Goal: Information Seeking & Learning: Learn about a topic

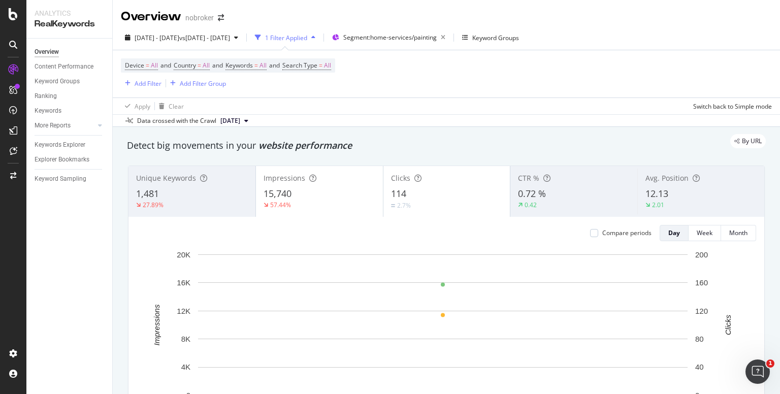
click at [417, 104] on div "Apply Clear Switch back to Simple mode" at bounding box center [446, 106] width 667 height 17
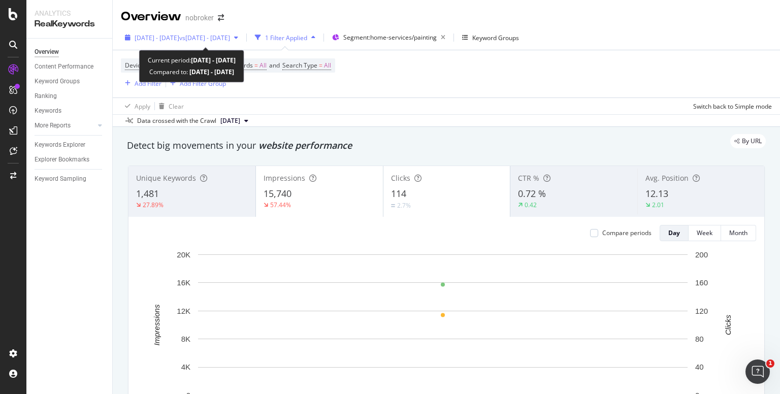
click at [221, 33] on div "[DATE] - [DATE] vs [DATE] - [DATE]" at bounding box center [181, 37] width 121 height 15
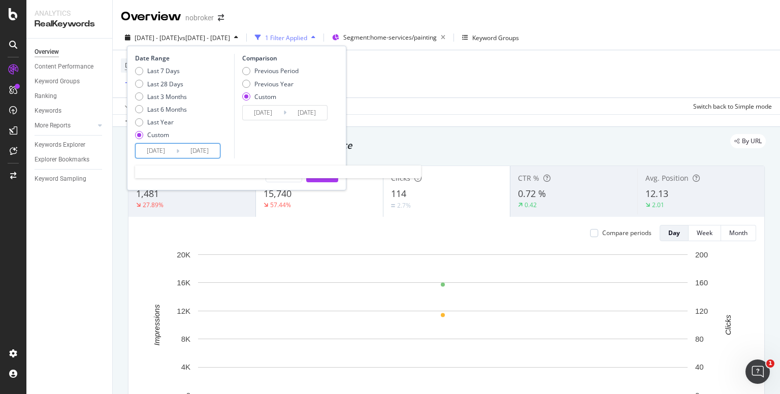
click at [147, 148] on input "[DATE]" at bounding box center [156, 151] width 41 height 14
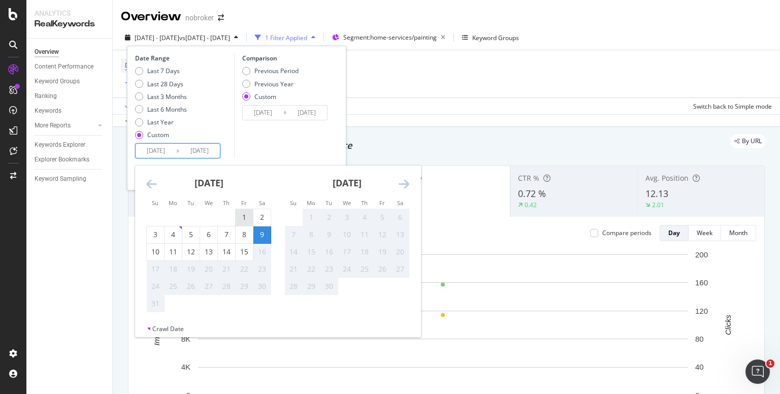
click at [244, 218] on div "1" at bounding box center [244, 217] width 17 height 10
type input "2025/08/01"
click at [245, 256] on div "15" at bounding box center [244, 252] width 17 height 10
type input "2025/08/15"
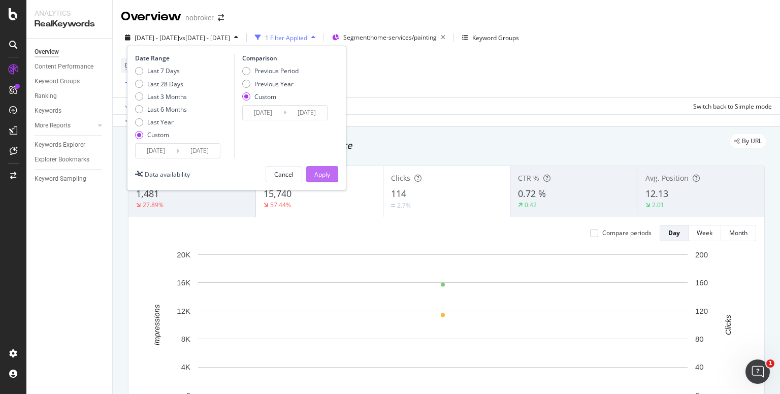
click at [322, 177] on div "Apply" at bounding box center [322, 174] width 16 height 9
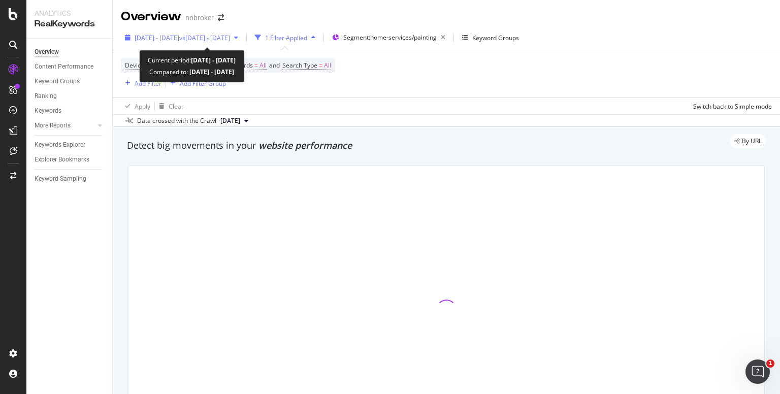
click at [173, 39] on span "2025 Aug. 1st - Aug. 15th" at bounding box center [157, 38] width 45 height 9
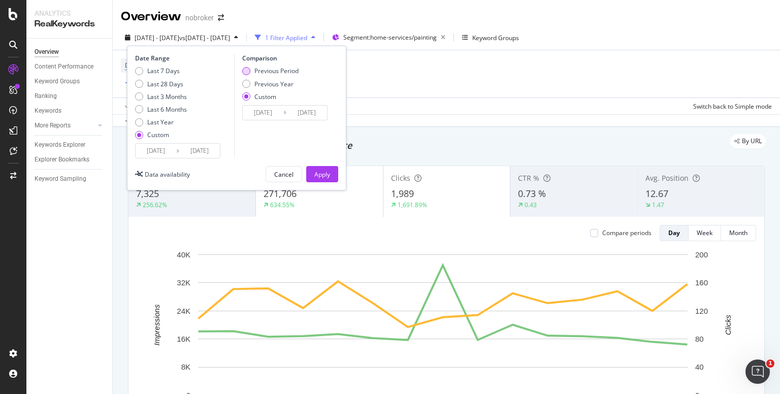
click at [246, 67] on div "Previous Period" at bounding box center [246, 71] width 8 height 8
type input "2025/07/17"
type input "2025/07/31"
click at [315, 175] on div "Apply" at bounding box center [322, 174] width 16 height 9
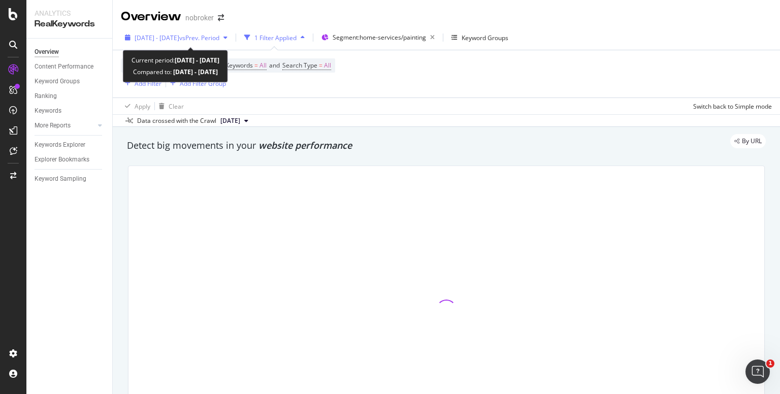
click at [168, 38] on span "2025 Aug. 1st - Aug. 15th" at bounding box center [157, 38] width 45 height 9
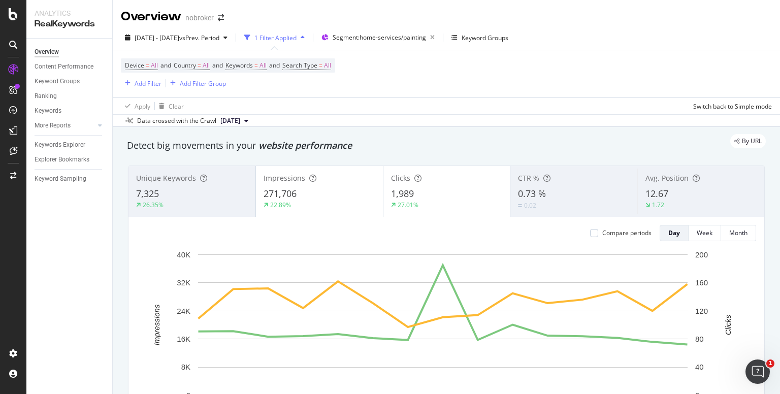
click at [398, 135] on div "By URL" at bounding box center [441, 141] width 649 height 14
click at [399, 37] on span "Segment: home-services/painting" at bounding box center [379, 37] width 93 height 9
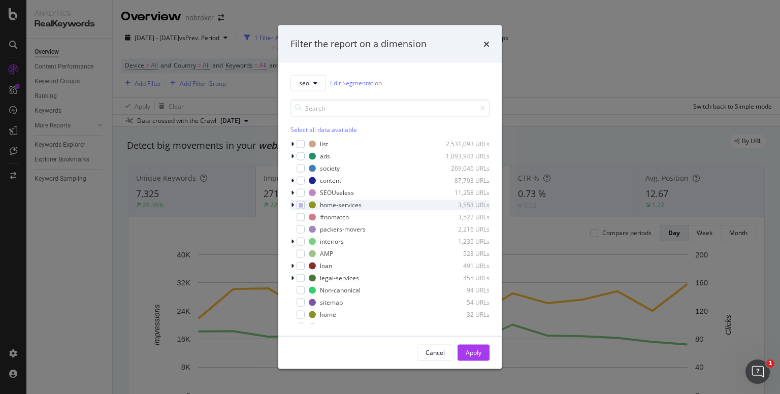
click at [293, 201] on div "modal" at bounding box center [294, 205] width 6 height 10
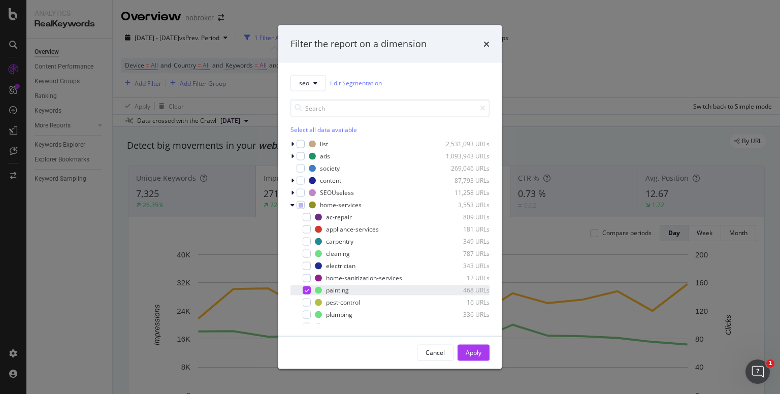
click at [304, 287] on div "modal" at bounding box center [307, 290] width 8 height 8
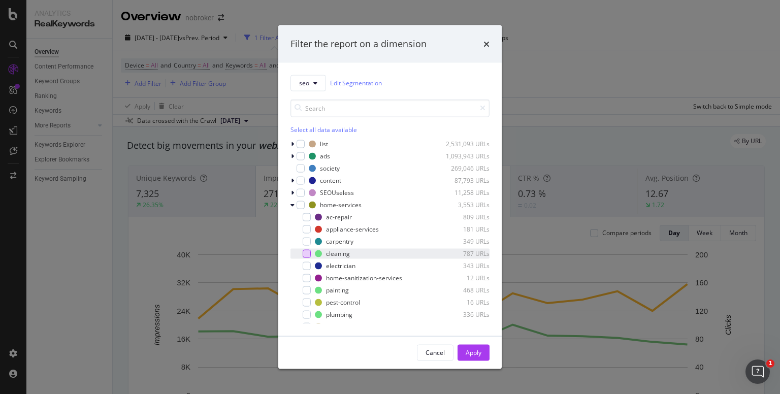
click at [305, 257] on div "modal" at bounding box center [307, 253] width 8 height 8
click at [468, 353] on div "Apply" at bounding box center [474, 352] width 16 height 9
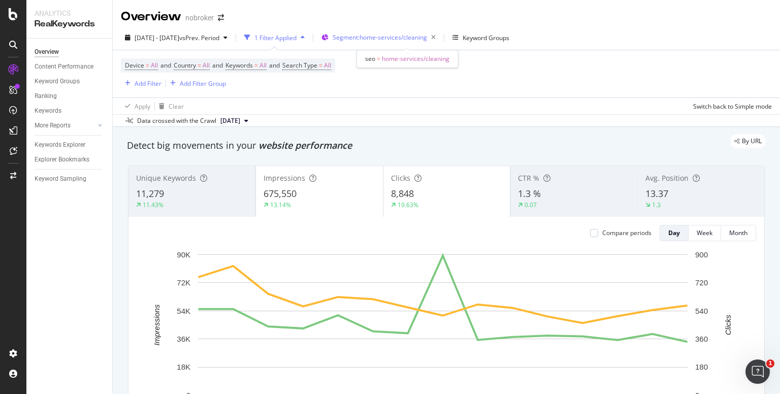
click at [390, 34] on span "Segment: home-services/cleaning" at bounding box center [380, 37] width 94 height 9
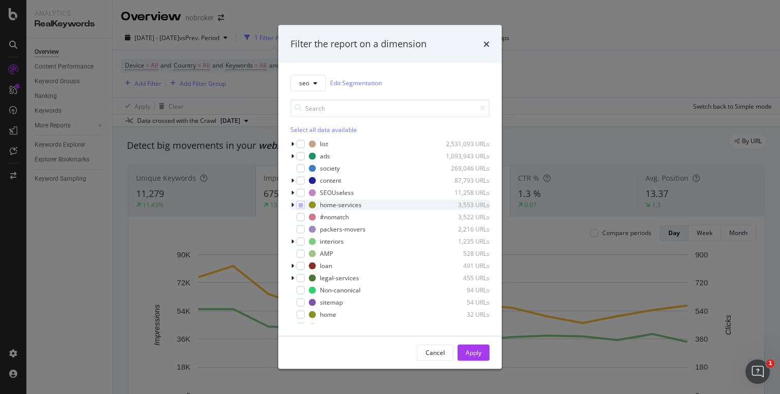
click at [292, 205] on icon "modal" at bounding box center [292, 205] width 3 height 6
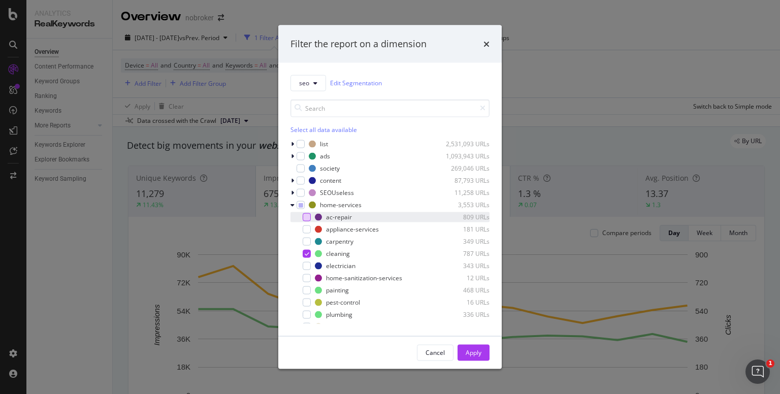
click at [303, 215] on div "modal" at bounding box center [307, 217] width 8 height 8
click at [308, 251] on icon "modal" at bounding box center [307, 253] width 5 height 5
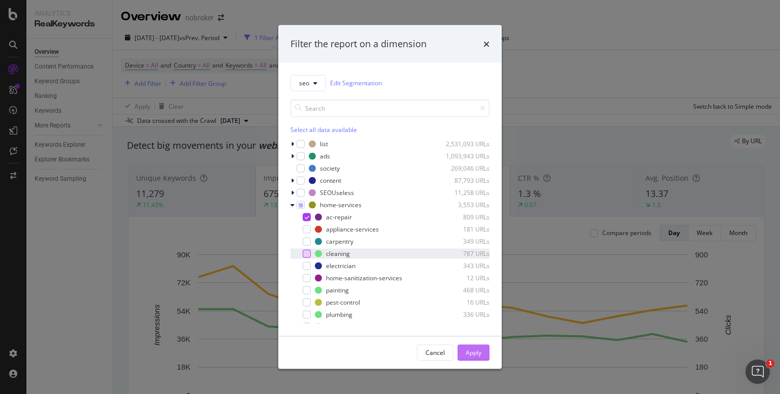
click at [478, 352] on div "Apply" at bounding box center [474, 352] width 16 height 9
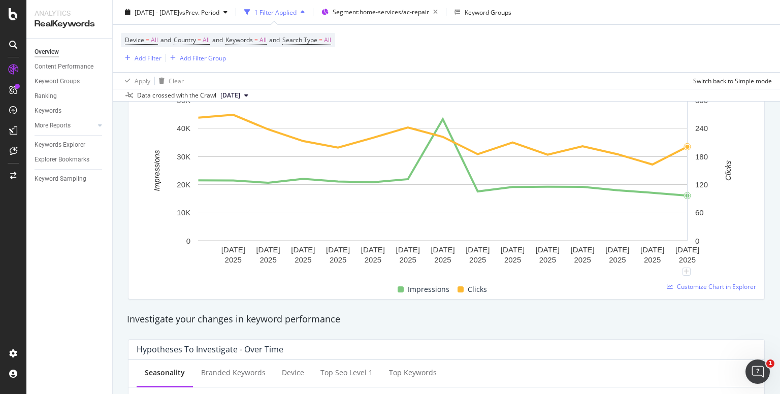
scroll to position [155, 0]
click at [691, 283] on span "Customize Chart in Explorer" at bounding box center [716, 285] width 79 height 9
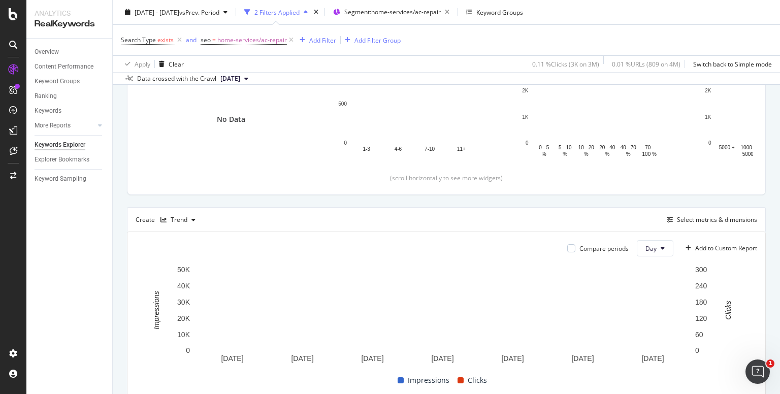
scroll to position [155, 0]
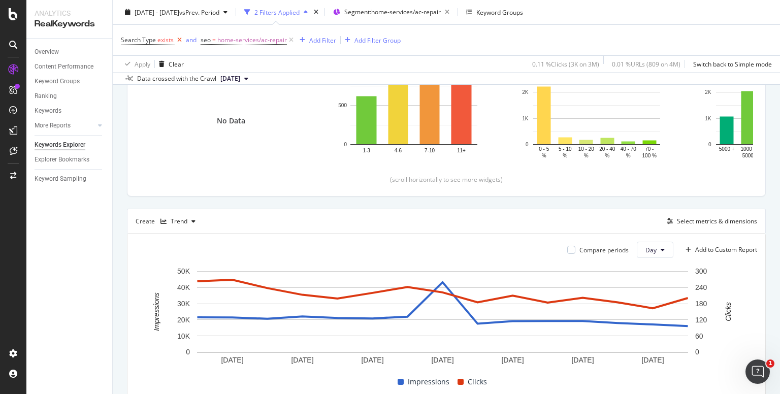
click at [179, 38] on icon at bounding box center [179, 40] width 9 height 10
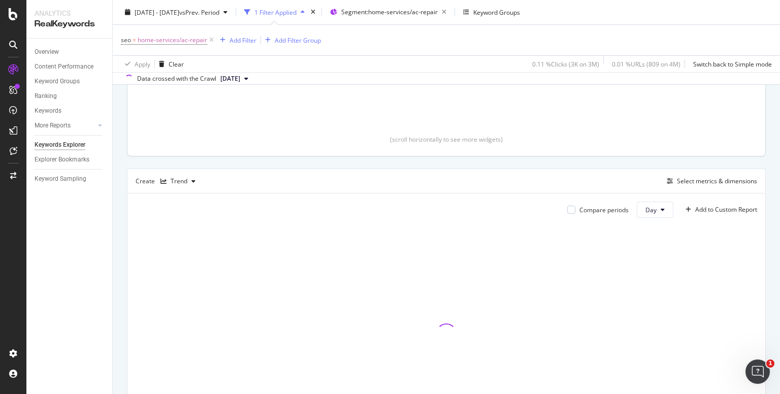
scroll to position [206, 0]
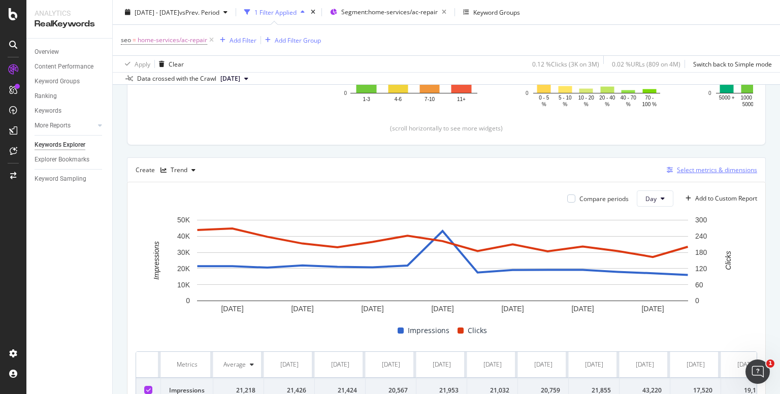
click at [700, 171] on div "Select metrics & dimensions" at bounding box center [717, 170] width 80 height 9
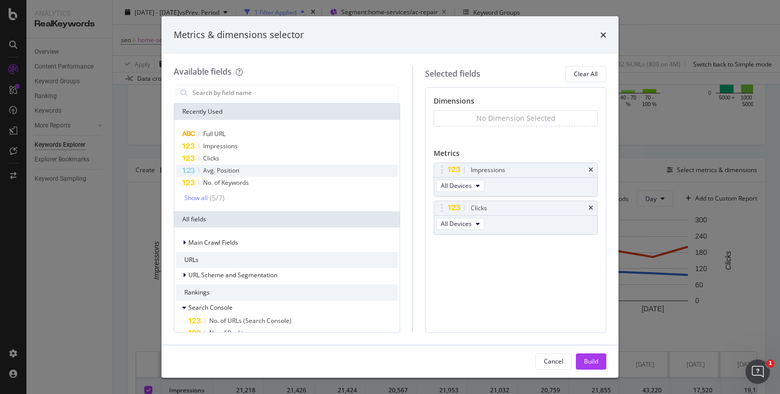
click at [240, 167] on div "Avg. Position" at bounding box center [286, 171] width 221 height 12
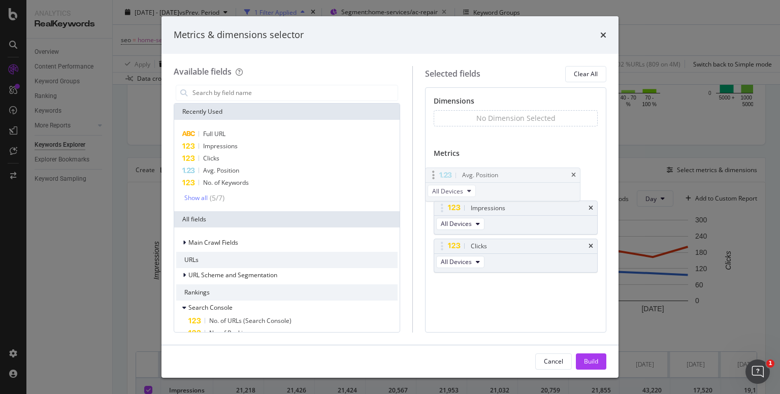
drag, startPoint x: 546, startPoint y: 249, endPoint x: 529, endPoint y: 179, distance: 72.2
click at [529, 179] on body "Analytics RealKeywords Overview Content Performance Keyword Groups Ranking Keyw…" at bounding box center [390, 197] width 780 height 394
drag, startPoint x: 530, startPoint y: 249, endPoint x: 526, endPoint y: 209, distance: 40.4
click at [526, 209] on body "Analytics RealKeywords Overview Content Performance Keyword Groups Ranking Keyw…" at bounding box center [390, 197] width 780 height 394
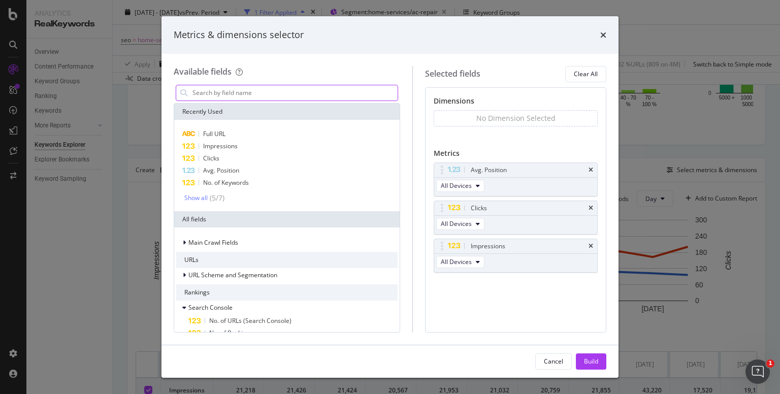
click at [219, 92] on input "modal" at bounding box center [295, 92] width 206 height 15
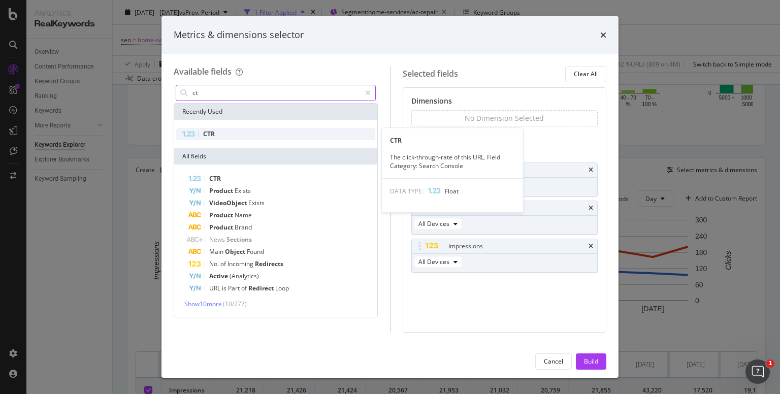
type input "ct"
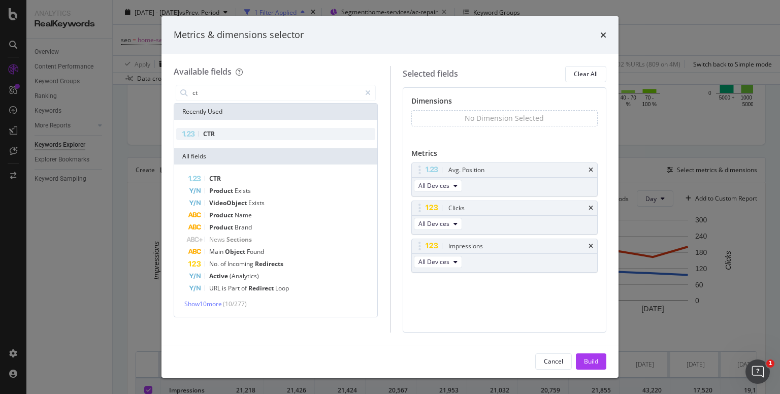
click at [223, 129] on div "CTR" at bounding box center [275, 134] width 199 height 12
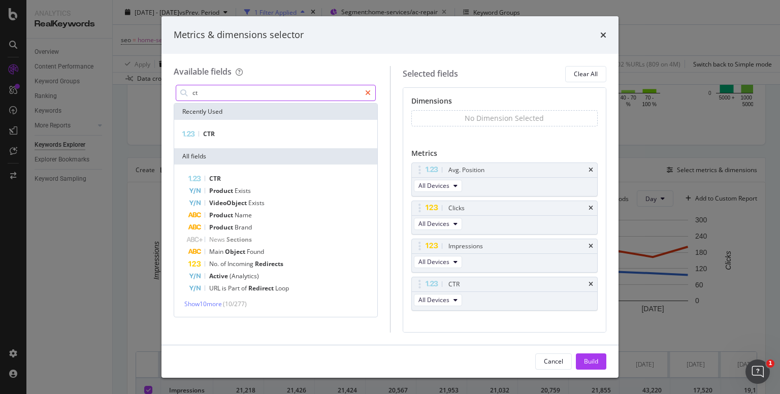
click at [369, 97] on div "modal" at bounding box center [368, 93] width 15 height 16
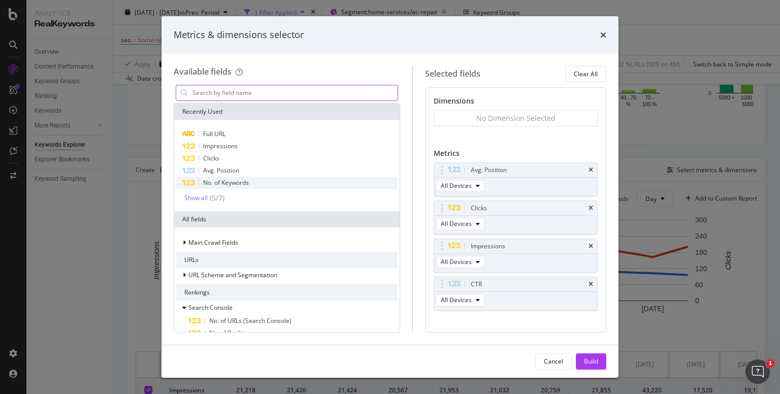
click at [225, 182] on span "No. of Keywords" at bounding box center [226, 182] width 46 height 9
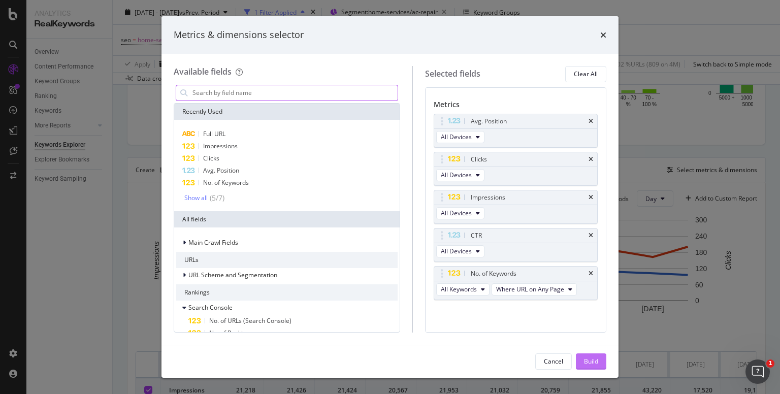
click at [589, 365] on div "Build" at bounding box center [591, 361] width 14 height 9
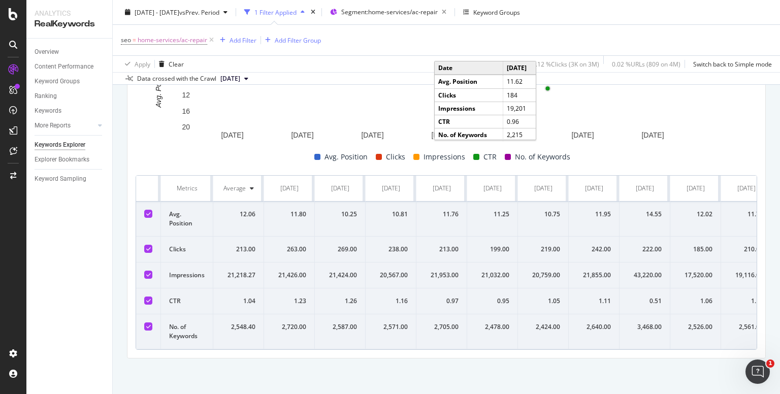
scroll to position [395, 0]
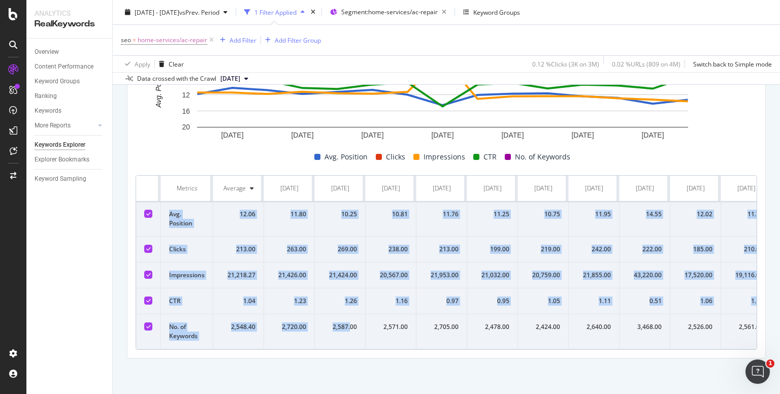
drag, startPoint x: 166, startPoint y: 194, endPoint x: 352, endPoint y: 310, distance: 218.6
click at [352, 310] on tbody "Avg. Position 12.06 11.80 10.25 10.81 11.76 11.25 10.75 11.95 14.55 12.02 11.70…" at bounding box center [581, 276] width 890 height 148
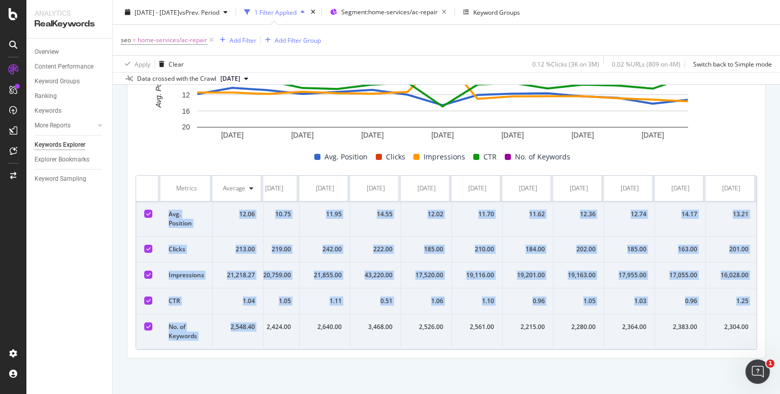
scroll to position [0, 276]
click at [748, 323] on td "2,304.00" at bounding box center [731, 331] width 51 height 35
copy tbody "Avg. Position 12.06 11.80 10.25 10.81 11.76 11.25 10.75 11.95 14.55 12.02 11.70…"
click at [458, 237] on td "210.00" at bounding box center [477, 250] width 51 height 26
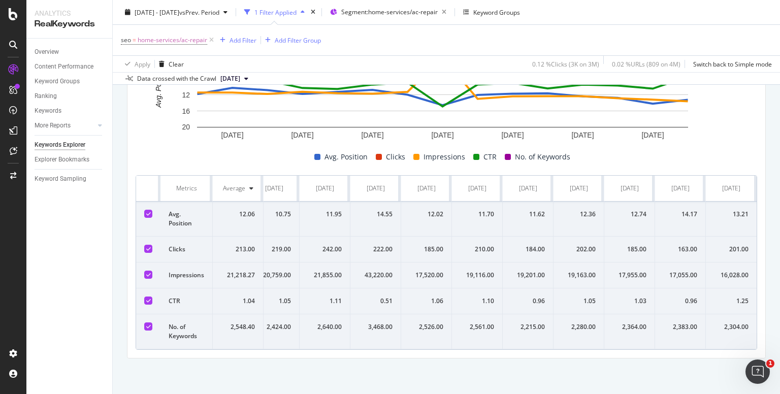
click at [418, 245] on div "185.00" at bounding box center [426, 249] width 34 height 9
drag, startPoint x: 418, startPoint y: 232, endPoint x: 536, endPoint y: 235, distance: 118.4
click at [536, 237] on tr "Clicks 213.00 263.00 269.00 238.00 213.00 199.00 219.00 242.00 222.00 185.00 21…" at bounding box center [312, 250] width 890 height 26
click at [741, 245] on div "201.00" at bounding box center [731, 249] width 35 height 9
copy tr "185.00 210.00 184.00 202.00 185.00 163.00 201.00"
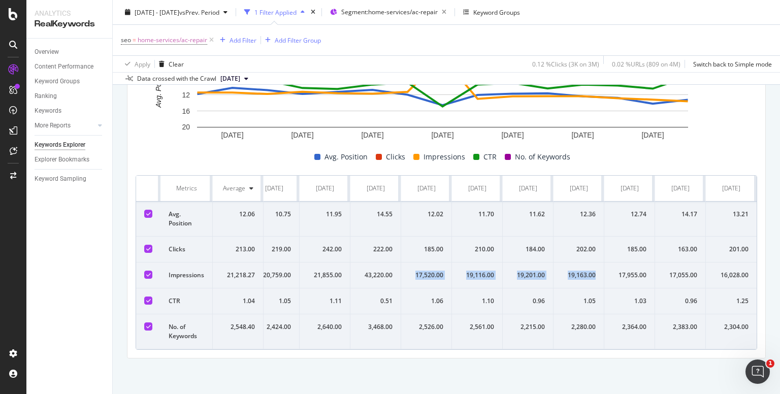
drag, startPoint x: 408, startPoint y: 257, endPoint x: 589, endPoint y: 266, distance: 181.1
click at [589, 266] on tr "Impressions 21,218.27 21,426.00 21,424.00 20,567.00 21,953.00 21,032.00 20,759.…" at bounding box center [312, 276] width 890 height 26
click at [742, 263] on td "16,028.00" at bounding box center [731, 276] width 51 height 26
copy tr "17,520.00 19,116.00 19,201.00 19,163.00 17,955.00 17,055.00 16,028.00"
drag, startPoint x: 421, startPoint y: 294, endPoint x: 552, endPoint y: 298, distance: 131.6
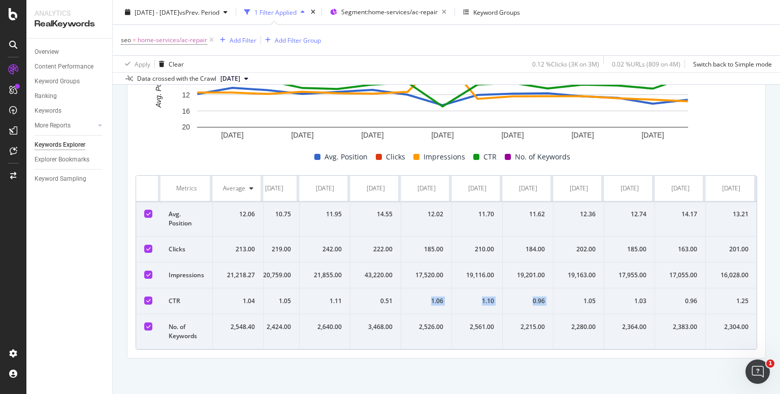
click at [552, 298] on tr "CTR 1.04 1.23 1.26 1.16 0.97 0.95 1.05 1.11 0.51 1.06 1.10 0.96 1.05 1.03 0.96 …" at bounding box center [312, 302] width 890 height 26
click at [742, 297] on td "1.25" at bounding box center [731, 302] width 51 height 26
copy tr "1.06 1.10 0.96 1.05 1.03 0.96 1.25"
click at [423, 210] on div "12.02" at bounding box center [426, 214] width 34 height 9
drag, startPoint x: 423, startPoint y: 199, endPoint x: 723, endPoint y: 208, distance: 300.4
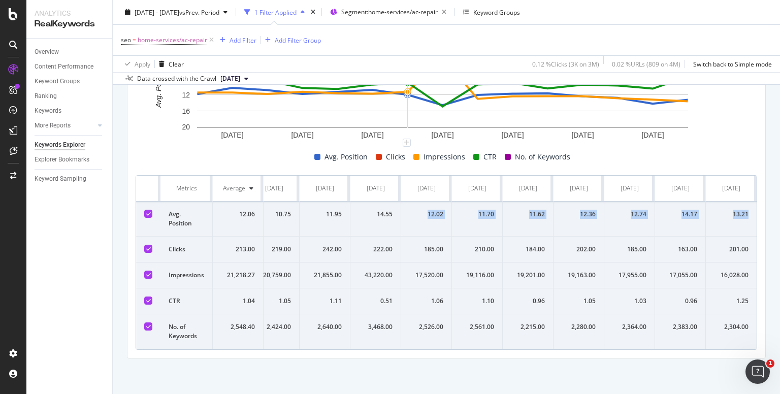
click at [723, 208] on tr "Avg. Position 12.06 11.80 10.25 10.81 11.76 11.25 10.75 11.95 14.55 12.02 11.70…" at bounding box center [312, 219] width 890 height 35
copy tr "12.02 11.70 11.62 12.36 12.74 14.17 13.21"
click at [410, 323] on div "2,526.00" at bounding box center [426, 327] width 34 height 9
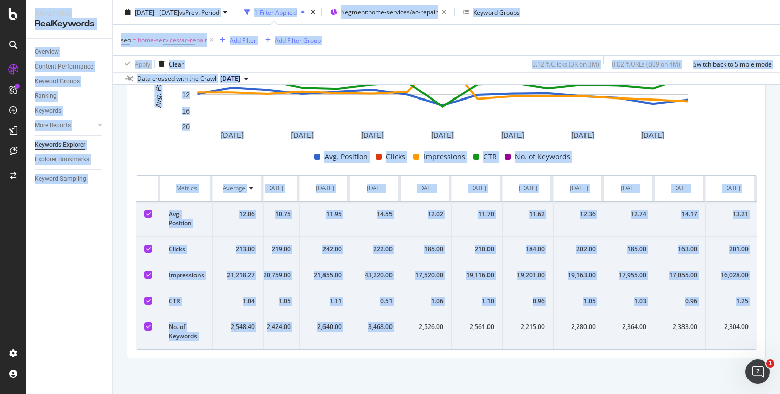
drag, startPoint x: 410, startPoint y: 320, endPoint x: 668, endPoint y: 353, distance: 260.2
click at [668, 353] on div "Compare periods Day Add to Custom Report 2 Aug. 2025 4 Aug. 2025 6 Aug. 2025 8 …" at bounding box center [447, 183] width 638 height 349
copy tr "2,526.00 2,561.00 2,215.00"
click at [210, 42] on icon at bounding box center [211, 40] width 9 height 10
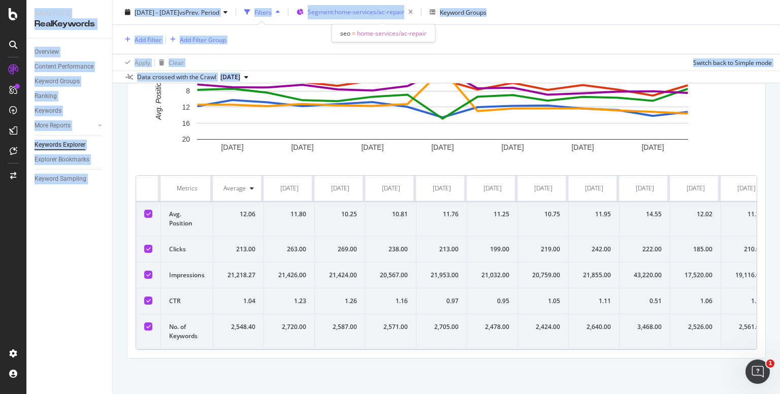
click at [390, 11] on span "Segment: home-services/ac-repair" at bounding box center [356, 12] width 97 height 9
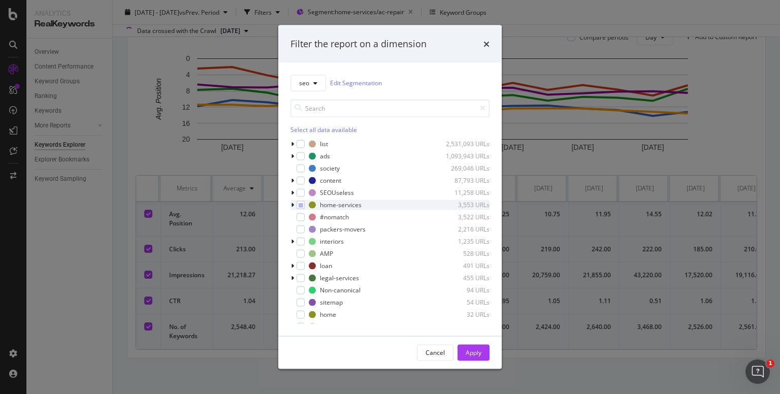
click at [292, 206] on icon "modal" at bounding box center [292, 205] width 3 height 6
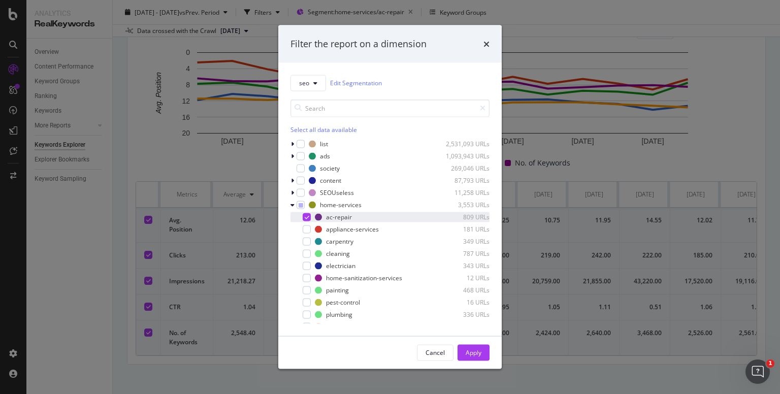
click at [304, 217] on div "modal" at bounding box center [307, 217] width 8 height 8
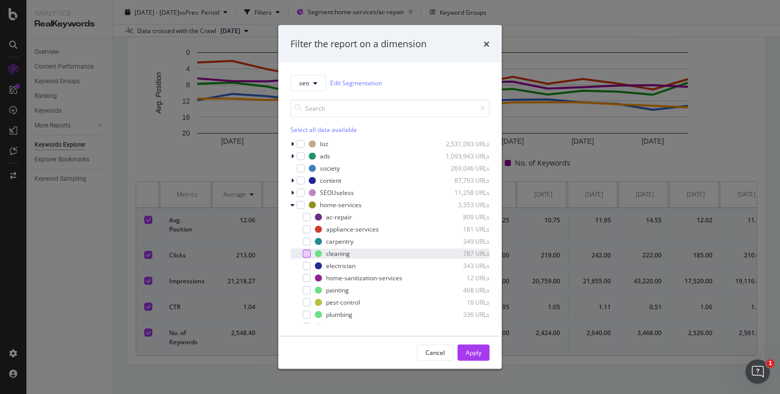
click at [307, 254] on div "modal" at bounding box center [307, 253] width 8 height 8
click at [471, 355] on div "Apply" at bounding box center [474, 352] width 16 height 9
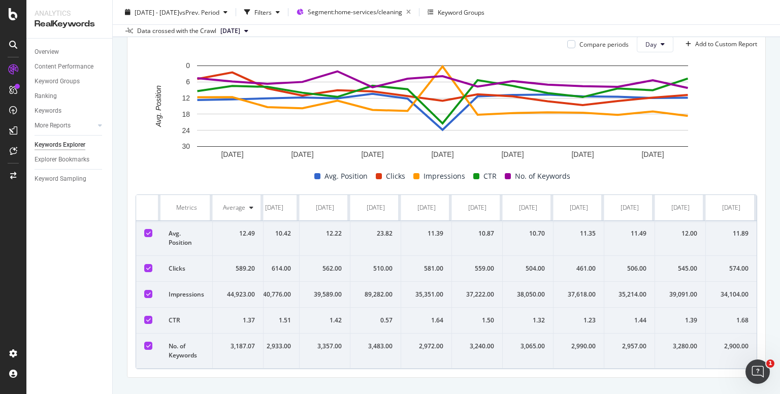
scroll to position [0, 276]
drag, startPoint x: 417, startPoint y: 265, endPoint x: 744, endPoint y: 273, distance: 327.2
click at [744, 273] on tr "Clicks 589.20 753.00 826.00 648.00 568.00 627.00 614.00 562.00 510.00 581.00 55…" at bounding box center [312, 269] width 890 height 26
copy tr "581.00 559.00 504.00 461.00 506.00 545.00 574.00"
click at [409, 294] on div "35,351.00" at bounding box center [426, 294] width 34 height 9
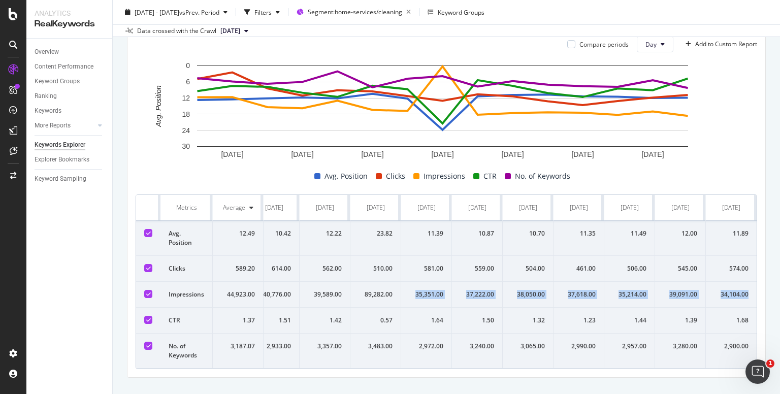
drag, startPoint x: 407, startPoint y: 294, endPoint x: 723, endPoint y: 299, distance: 316.0
click at [723, 299] on tr "Impressions 44,923.00 54,969.00 55,031.00 43,880.00 42,654.00 51,014.00 40,776.…" at bounding box center [312, 295] width 890 height 26
copy tr "35,351.00 37,222.00 38,050.00 37,618.00 35,214.00 39,091.00 34,104.00"
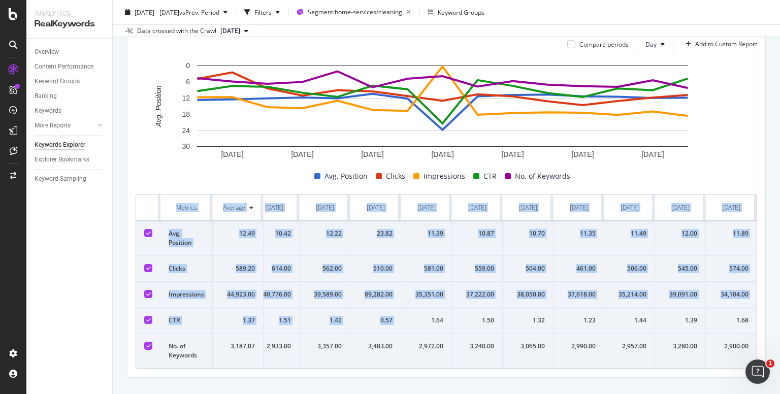
drag, startPoint x: 423, startPoint y: 326, endPoint x: 753, endPoint y: 338, distance: 329.9
click at [753, 338] on div "Compare periods Day Add to Custom Report 2 Aug. 2025 4 Aug. 2025 6 Aug. 2025 8 …" at bounding box center [447, 202] width 638 height 349
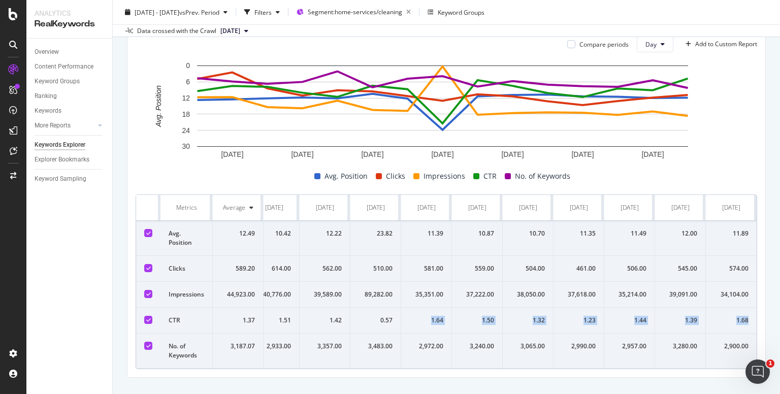
click at [742, 332] on td "1.68" at bounding box center [731, 321] width 51 height 26
copy tr "1.64 1.50 1.32 1.23 1.44 1.39 1.68"
click at [413, 351] on div "2,972.00" at bounding box center [426, 346] width 34 height 9
drag, startPoint x: 413, startPoint y: 352, endPoint x: 558, endPoint y: 347, distance: 145.4
click at [558, 347] on tr "No. of Keywords 3,187.07 3,381.00 3,220.00 3,107.00 3,198.00 3,723.00 2,933.00 …" at bounding box center [312, 351] width 890 height 35
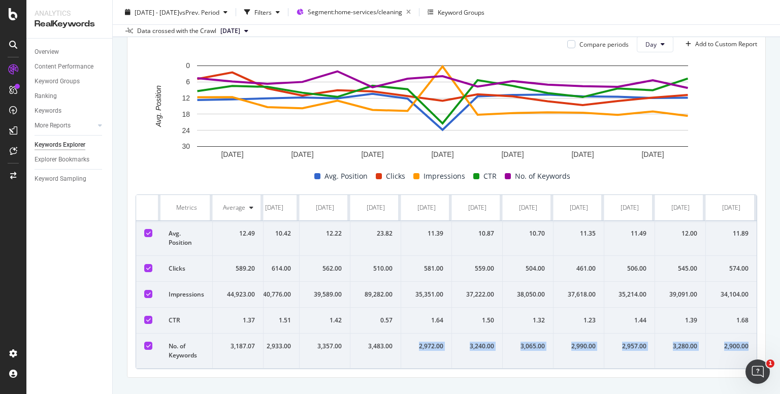
click at [736, 351] on div "2,900.00" at bounding box center [731, 346] width 35 height 9
copy tr "2,972.00 3,240.00 3,065.00 2,990.00 2,957.00 3,280.00 2,900.00"
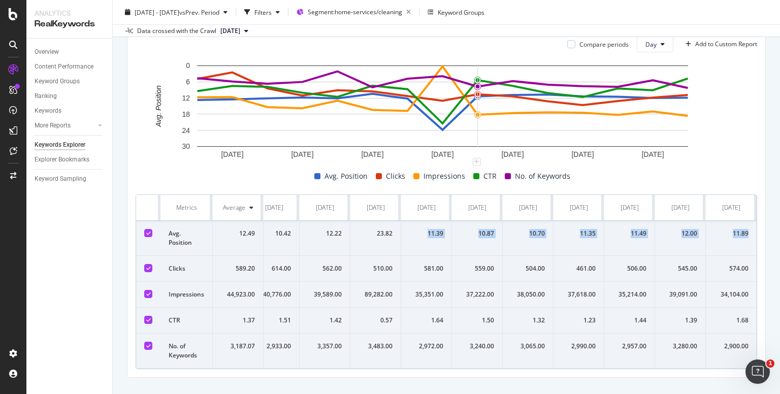
drag, startPoint x: 415, startPoint y: 231, endPoint x: 752, endPoint y: 230, distance: 336.8
click at [752, 230] on div "Compare periods Day Add to Custom Report 2 Aug. 2025 4 Aug. 2025 6 Aug. 2025 8 …" at bounding box center [447, 202] width 638 height 349
click at [742, 231] on td "11.89" at bounding box center [731, 238] width 51 height 35
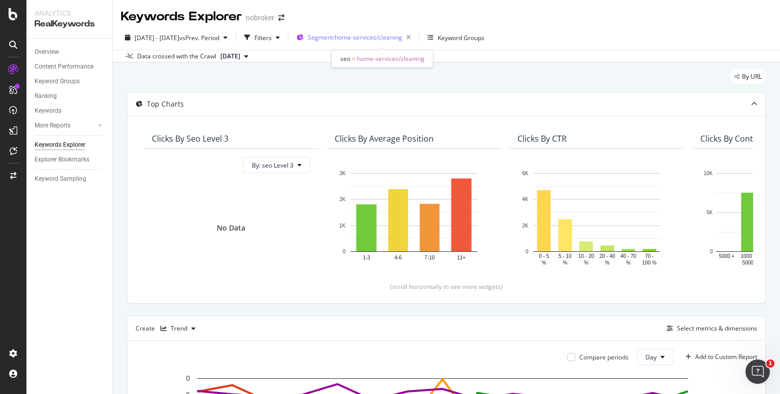
click at [374, 33] on span "Segment: home-services/cleaning" at bounding box center [355, 37] width 94 height 9
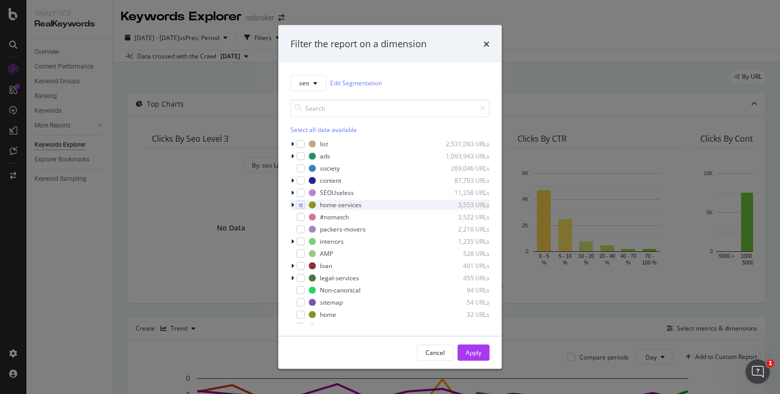
click at [291, 206] on icon "modal" at bounding box center [292, 205] width 3 height 6
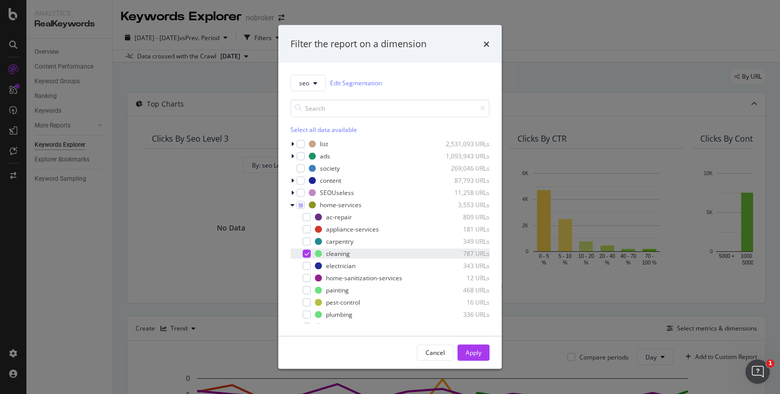
click at [305, 251] on icon "modal" at bounding box center [307, 253] width 5 height 5
click at [305, 291] on div "modal" at bounding box center [307, 290] width 8 height 8
click at [485, 351] on button "Apply" at bounding box center [474, 352] width 32 height 16
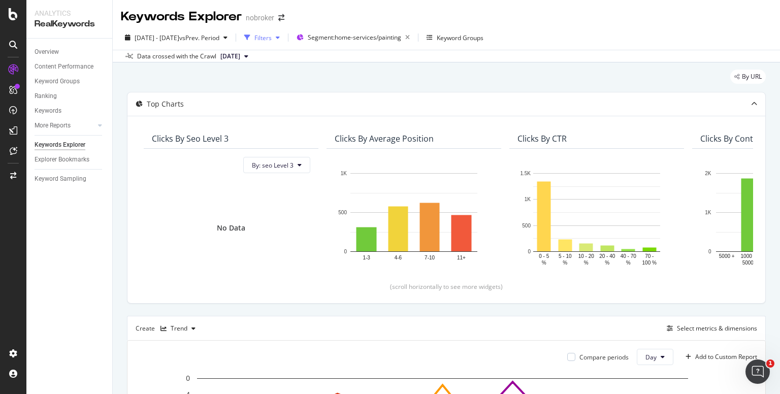
click at [280, 37] on icon "button" at bounding box center [278, 38] width 4 height 6
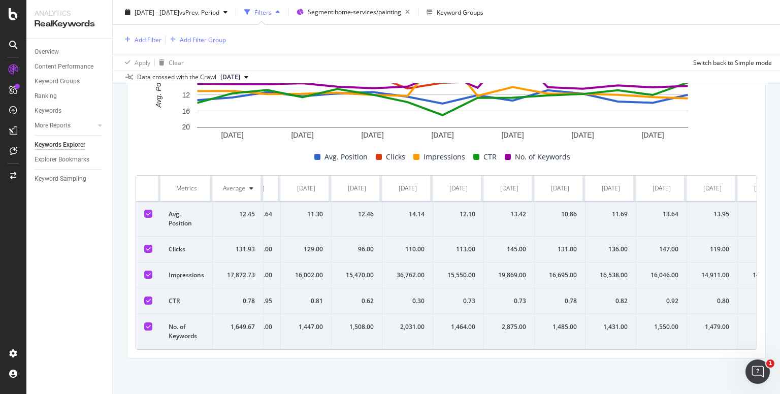
scroll to position [0, 276]
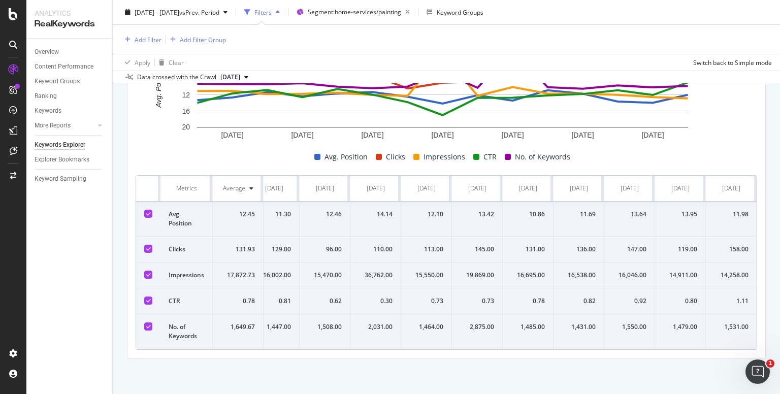
click at [421, 245] on div "113.00" at bounding box center [426, 249] width 34 height 9
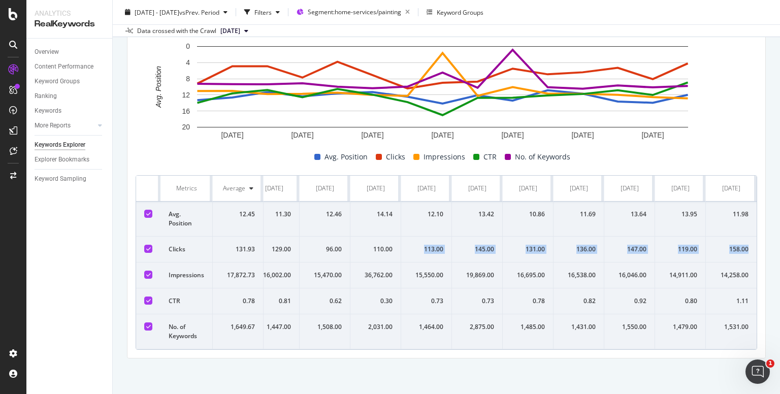
drag, startPoint x: 421, startPoint y: 234, endPoint x: 718, endPoint y: 231, distance: 297.2
click at [718, 237] on tr "Clicks 131.93 108.00 151.00 151.00 123.00 162.00 129.00 96.00 110.00 113.00 145…" at bounding box center [312, 250] width 890 height 26
click at [414, 271] on div "15,550.00" at bounding box center [426, 275] width 34 height 9
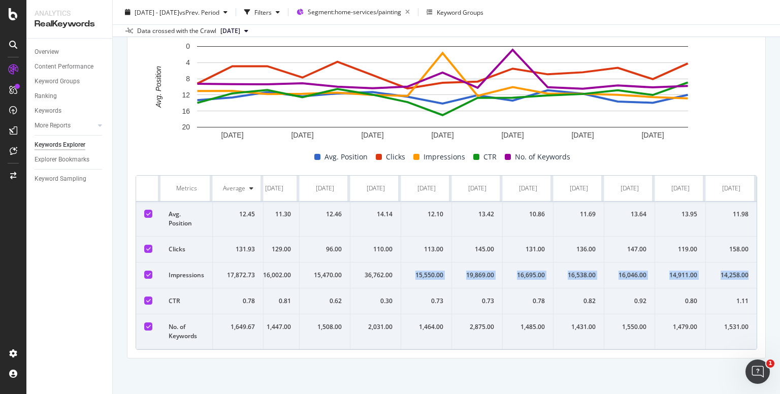
drag, startPoint x: 414, startPoint y: 261, endPoint x: 720, endPoint y: 253, distance: 305.9
click at [720, 263] on tr "Impressions 17,872.73 17,915.00 18,014.00 16,387.00 16,547.00 17,127.00 16,002.…" at bounding box center [312, 276] width 890 height 26
click at [425, 297] on div "0.73" at bounding box center [426, 301] width 34 height 9
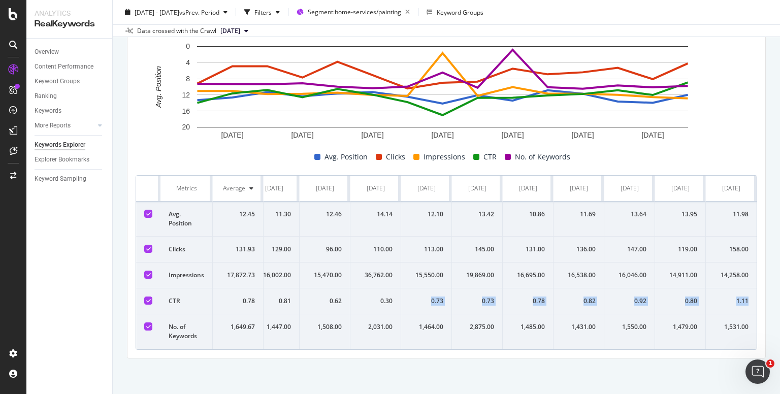
drag, startPoint x: 425, startPoint y: 295, endPoint x: 721, endPoint y: 290, distance: 296.7
click at [721, 290] on tr "CTR 0.78 0.60 0.84 0.92 0.74 0.95 0.81 0.62 0.30 0.73 0.73 0.78 0.82 0.92 0.80 …" at bounding box center [312, 302] width 890 height 26
click at [422, 210] on div "12.10" at bounding box center [426, 214] width 34 height 9
drag, startPoint x: 422, startPoint y: 194, endPoint x: 720, endPoint y: 188, distance: 297.7
click at [720, 202] on tr "Avg. Position 12.45 13.29 12.63 11.31 12.37 11.64 11.30 12.46 14.14 12.10 13.42…" at bounding box center [312, 219] width 890 height 35
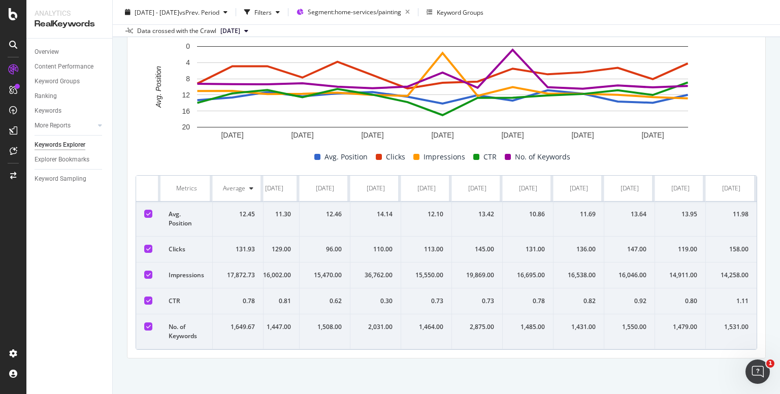
click at [413, 323] on div "1,464.00" at bounding box center [426, 327] width 34 height 9
drag, startPoint x: 413, startPoint y: 317, endPoint x: 718, endPoint y: 317, distance: 304.8
click at [718, 317] on tr "No. of Keywords 1,649.67 1,614.00 1,600.00 1,593.00 1,632.00 1,505.00 1,447.00 …" at bounding box center [312, 331] width 890 height 35
click at [464, 271] on div "19,869.00" at bounding box center [477, 275] width 34 height 9
drag, startPoint x: 464, startPoint y: 257, endPoint x: 471, endPoint y: 258, distance: 7.2
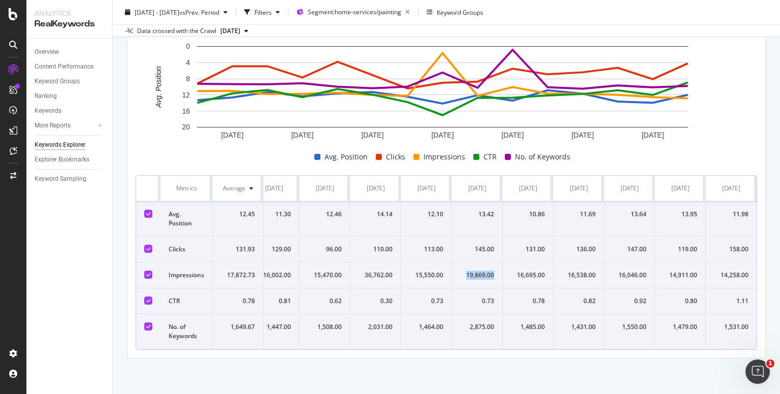
click at [471, 271] on div "19,869.00" at bounding box center [477, 275] width 34 height 9
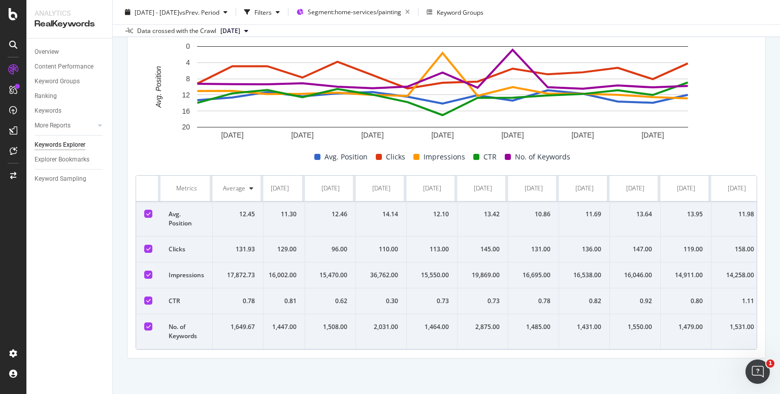
scroll to position [0, 263]
click at [479, 323] on div "2,875.00" at bounding box center [483, 327] width 34 height 9
drag, startPoint x: 479, startPoint y: 320, endPoint x: 487, endPoint y: 320, distance: 8.1
click at [487, 323] on div "2,875.00" at bounding box center [483, 327] width 34 height 9
click at [391, 362] on div "By URL Top Charts Clicks By seo Level 3 By: seo Level 3 No Data Clicks By Avera…" at bounding box center [446, 62] width 667 height 664
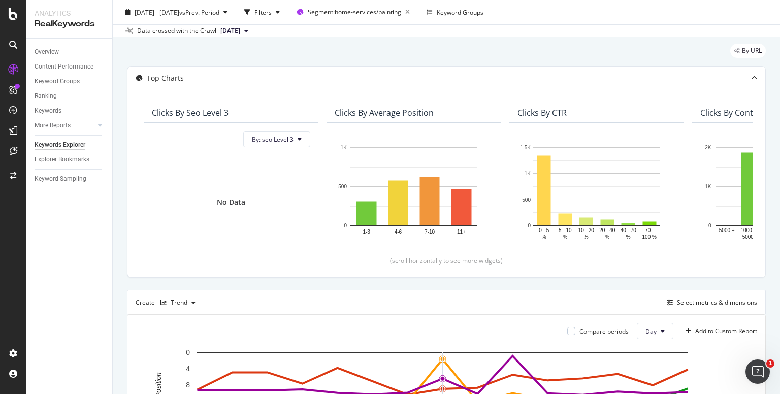
scroll to position [0, 0]
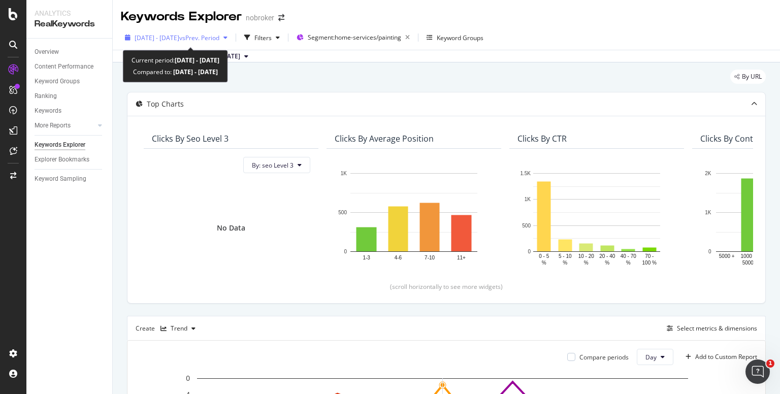
click at [179, 39] on span "2025 Aug. 1st - Aug. 15th" at bounding box center [157, 38] width 45 height 9
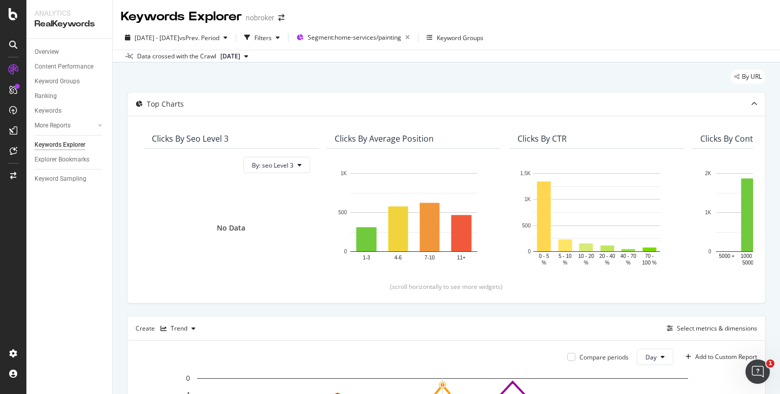
click at [121, 129] on div "By URL Top Charts Clicks By seo Level 3 By: seo Level 3 No Data Clicks By Avera…" at bounding box center [446, 394] width 667 height 664
click at [47, 55] on div "Overview" at bounding box center [47, 52] width 24 height 11
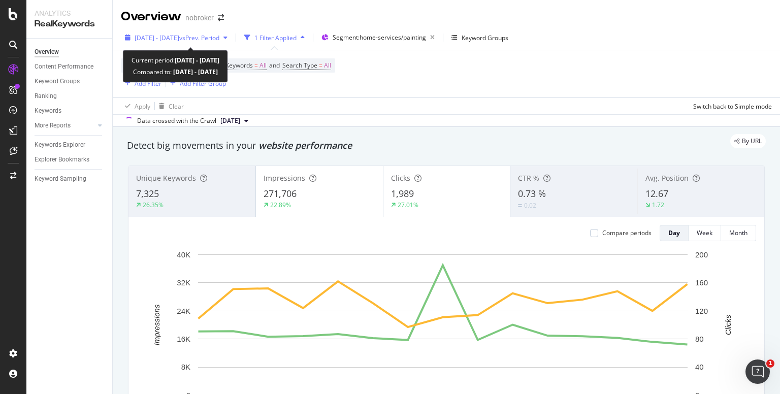
click at [179, 35] on span "2025 Aug. 1st - Aug. 15th" at bounding box center [157, 38] width 45 height 9
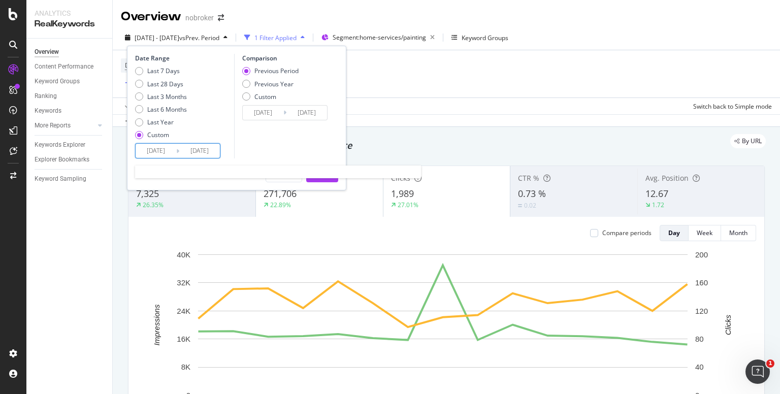
click at [155, 152] on input "2025/08/01" at bounding box center [156, 151] width 41 height 14
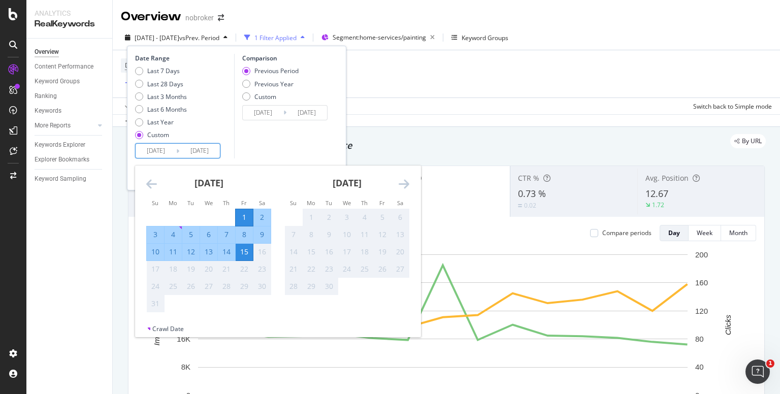
click at [157, 252] on div "10" at bounding box center [155, 252] width 17 height 10
type input "2025/08/10"
type input "2025/08/04"
type input "2025/08/09"
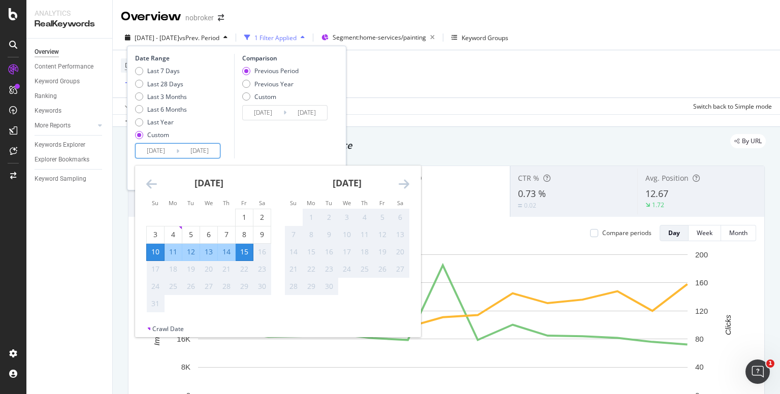
click at [157, 252] on div "10" at bounding box center [155, 252] width 17 height 10
type input "2025/08/10"
type input "2025/08/09"
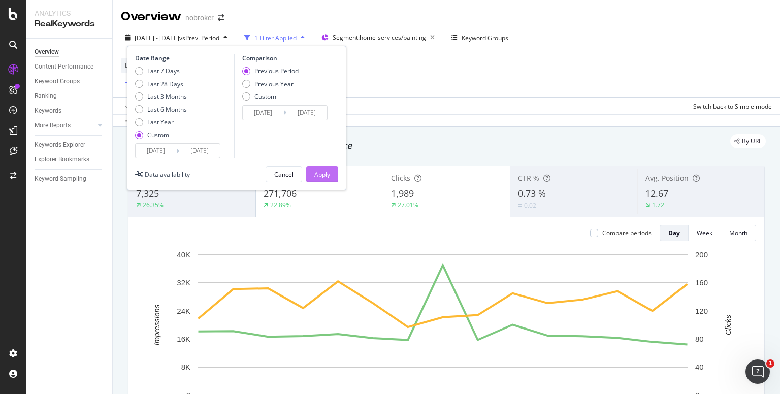
click at [314, 171] on div "Apply" at bounding box center [322, 174] width 16 height 9
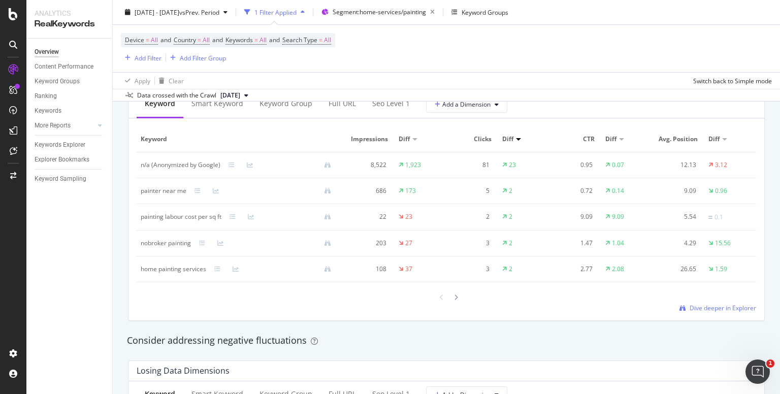
scroll to position [951, 0]
click at [700, 308] on span "Dive deeper in Explorer" at bounding box center [723, 307] width 67 height 9
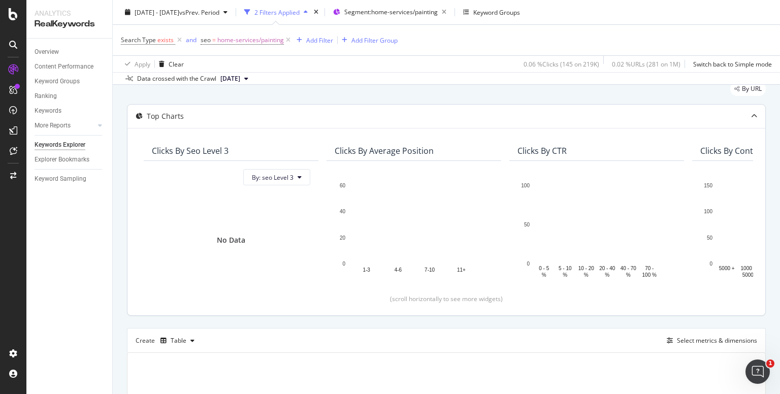
scroll to position [35, 0]
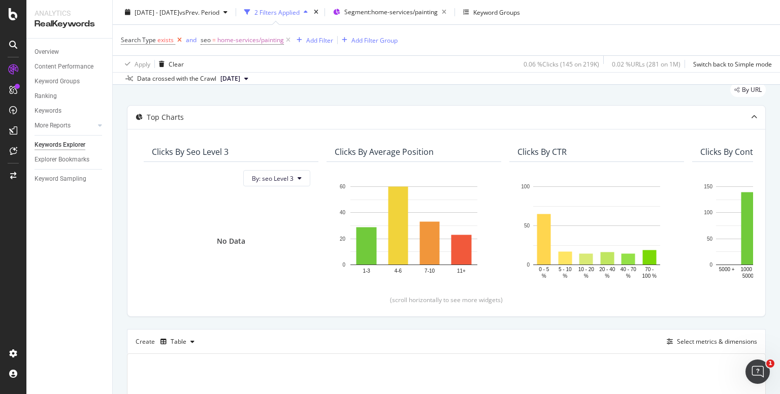
click at [181, 40] on icon at bounding box center [179, 40] width 9 height 10
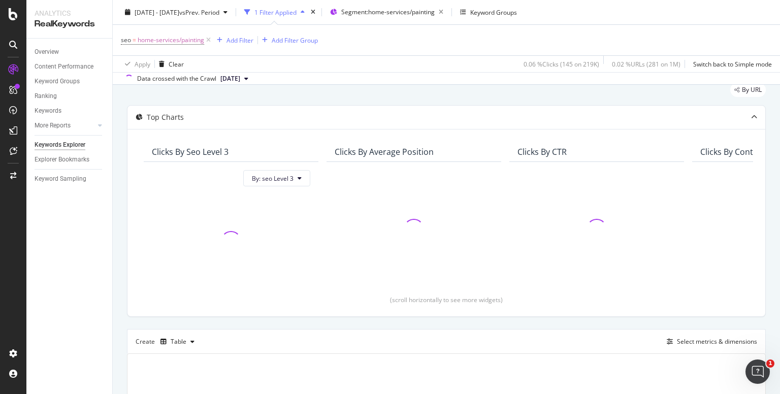
click at [227, 103] on div "By URL" at bounding box center [446, 94] width 639 height 22
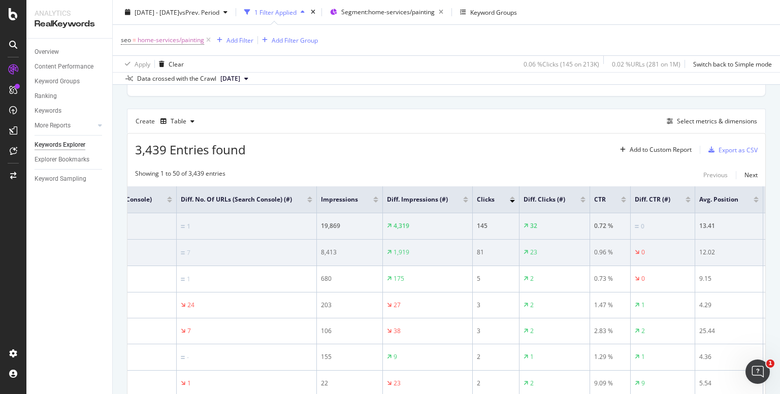
scroll to position [0, 251]
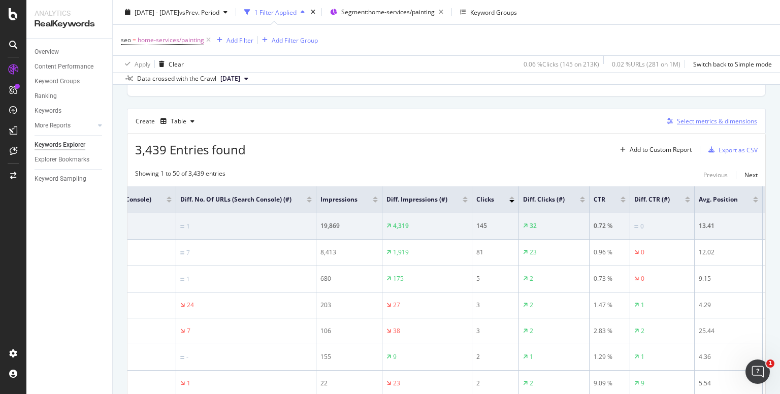
click at [704, 122] on div "Select metrics & dimensions" at bounding box center [717, 121] width 80 height 9
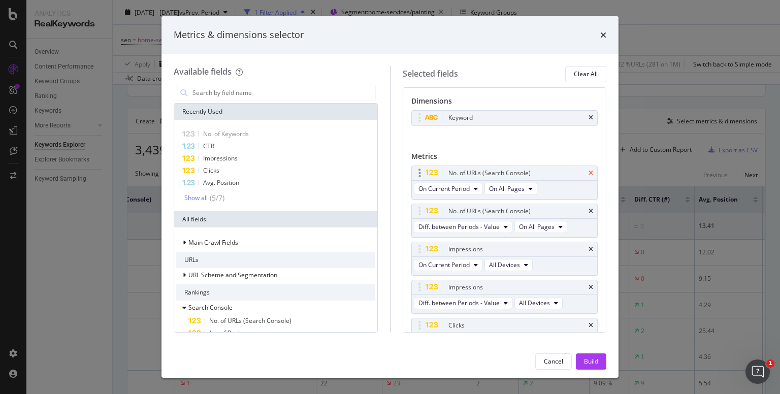
click at [589, 174] on icon "times" at bounding box center [591, 173] width 5 height 6
click at [589, 213] on icon "times" at bounding box center [591, 211] width 5 height 6
click at [589, 249] on icon "times" at bounding box center [591, 249] width 5 height 6
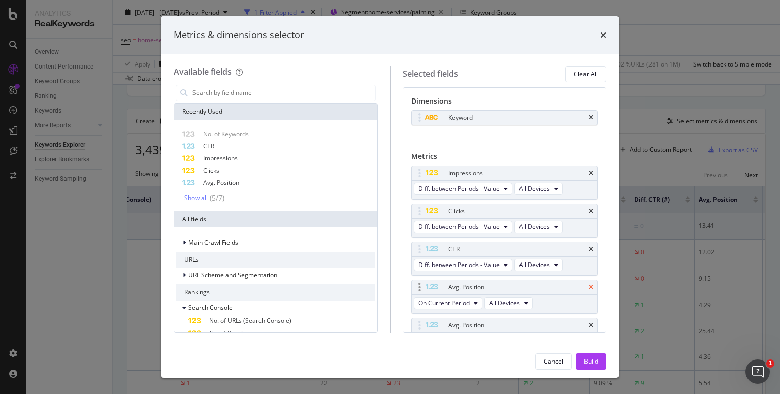
click at [589, 288] on icon "times" at bounding box center [591, 287] width 5 height 6
click at [590, 360] on div "Build" at bounding box center [591, 361] width 14 height 9
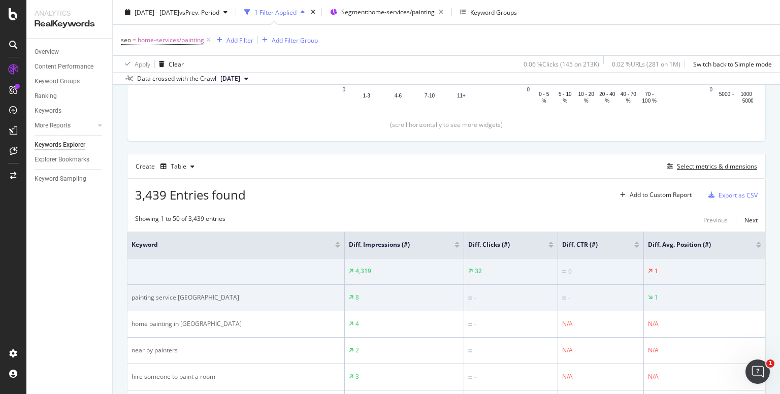
scroll to position [209, 0]
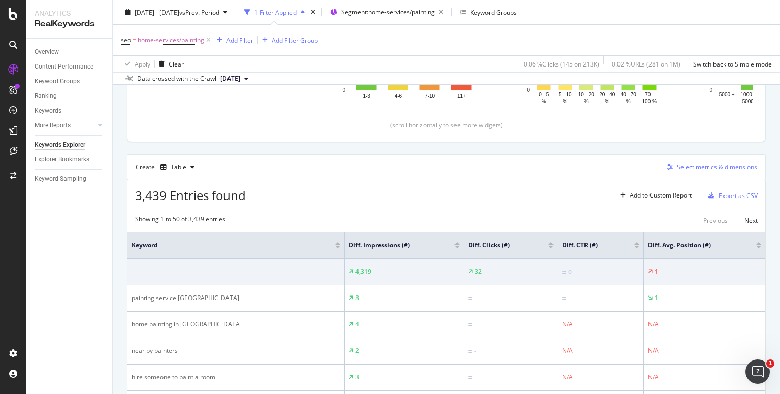
click at [679, 168] on div "Select metrics & dimensions" at bounding box center [717, 167] width 80 height 9
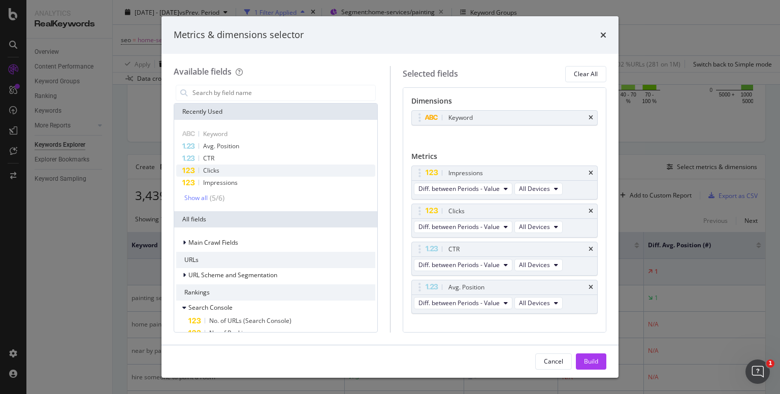
click at [234, 167] on div "Clicks" at bounding box center [275, 171] width 199 height 12
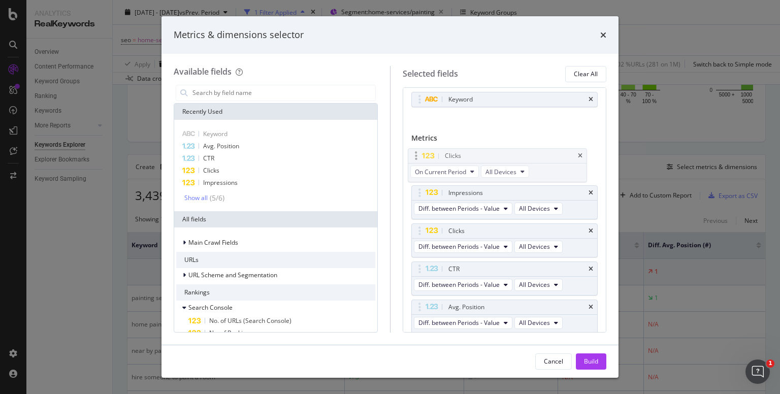
drag, startPoint x: 451, startPoint y: 306, endPoint x: 448, endPoint y: 145, distance: 160.6
click at [448, 145] on body "Analytics RealKeywords Overview Content Performance Keyword Groups Ranking Keyw…" at bounding box center [390, 197] width 780 height 394
drag, startPoint x: 452, startPoint y: 235, endPoint x: 451, endPoint y: 203, distance: 32.5
click at [451, 203] on body "Analytics RealKeywords Overview Content Performance Keyword Groups Ranking Keyw…" at bounding box center [390, 197] width 780 height 394
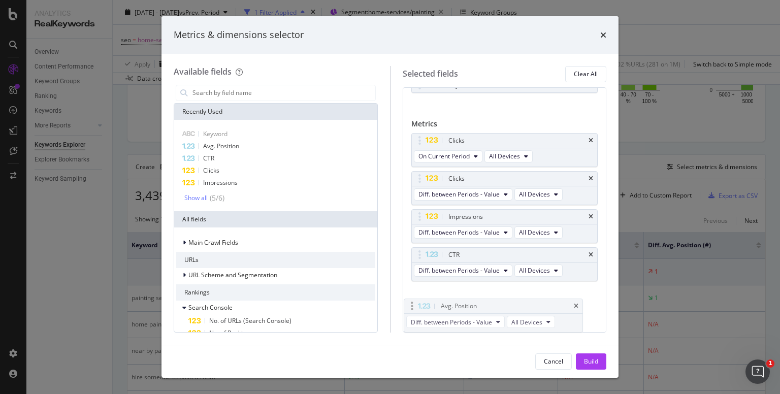
drag, startPoint x: 518, startPoint y: 306, endPoint x: 511, endPoint y: 307, distance: 7.2
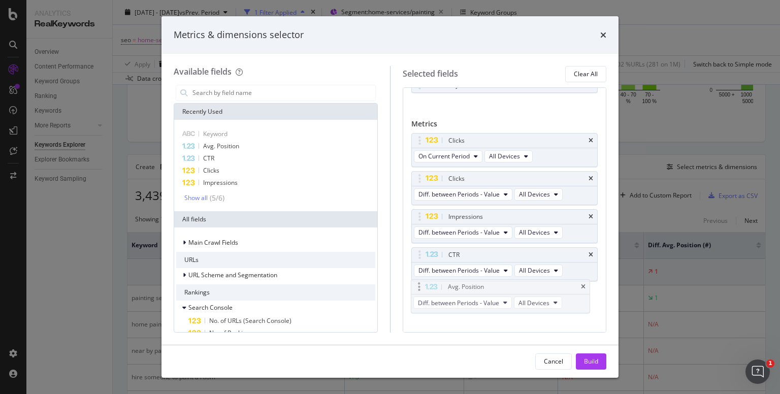
click at [511, 307] on body "Analytics RealKeywords Overview Content Performance Keyword Groups Ranking Keyw…" at bounding box center [390, 197] width 780 height 394
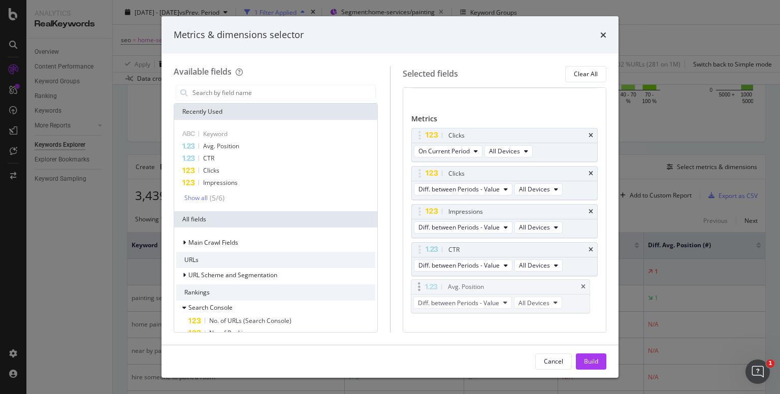
scroll to position [39, 0]
drag, startPoint x: 502, startPoint y: 288, endPoint x: 503, endPoint y: 252, distance: 35.1
click at [503, 252] on body "Analytics RealKeywords Overview Content Performance Keyword Groups Ranking Keyw…" at bounding box center [390, 197] width 780 height 394
click at [583, 359] on button "Build" at bounding box center [591, 362] width 30 height 16
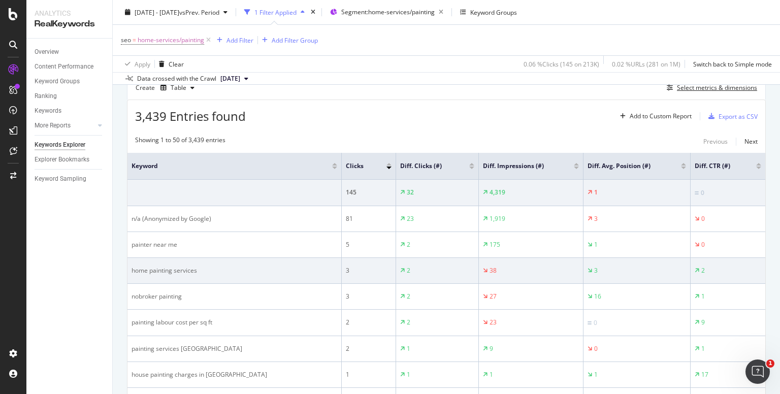
scroll to position [287, 0]
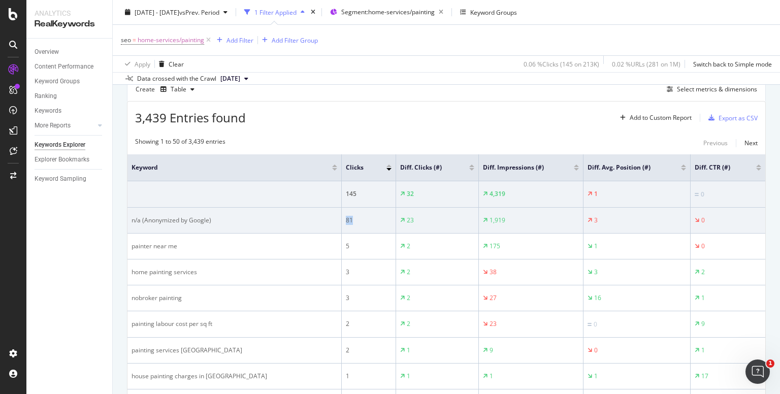
drag, startPoint x: 307, startPoint y: 221, endPoint x: 313, endPoint y: 222, distance: 6.2
click at [346, 222] on div "81" at bounding box center [369, 220] width 46 height 9
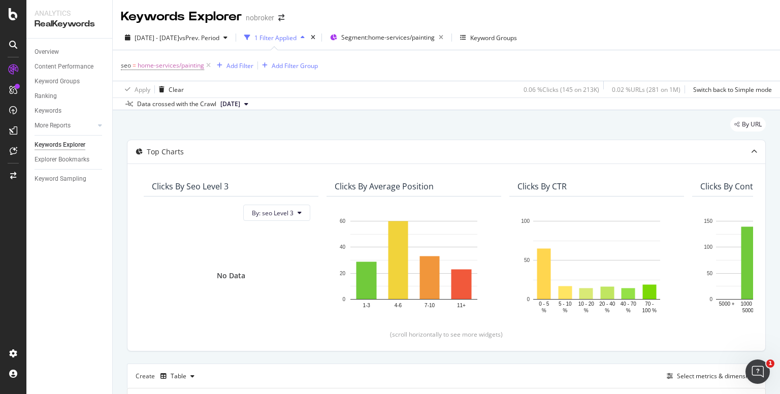
scroll to position [0, 0]
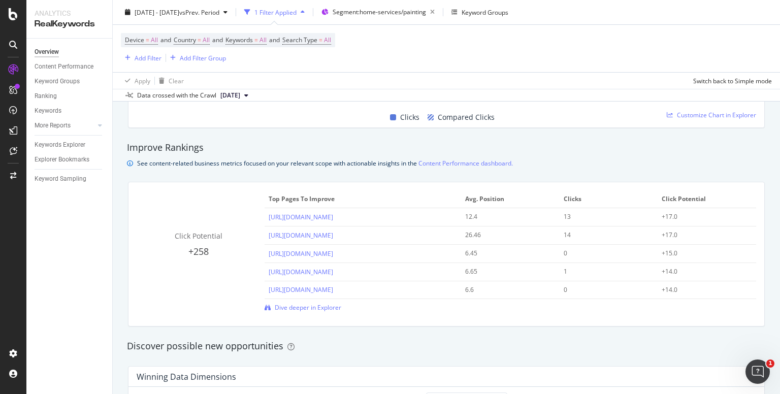
scroll to position [658, 0]
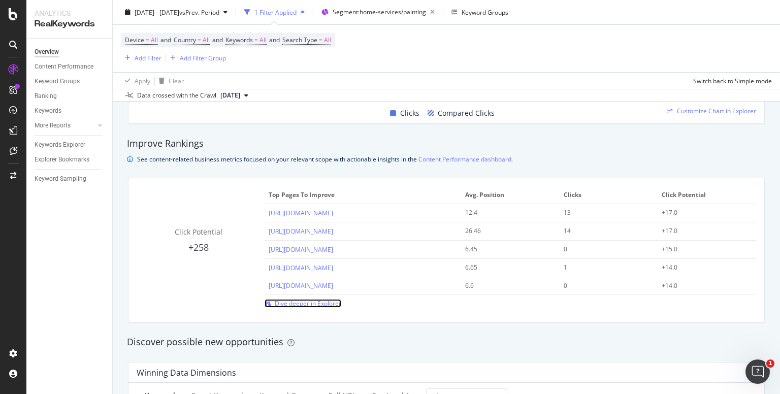
click at [297, 306] on span "Dive deeper in Explorer" at bounding box center [308, 303] width 67 height 9
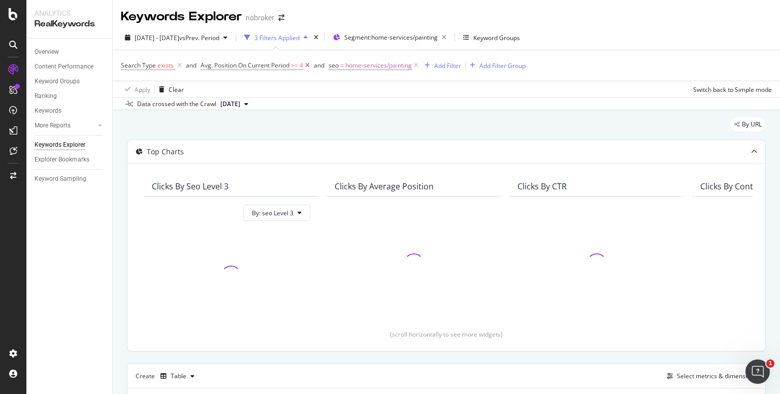
click at [308, 68] on icon at bounding box center [307, 65] width 9 height 10
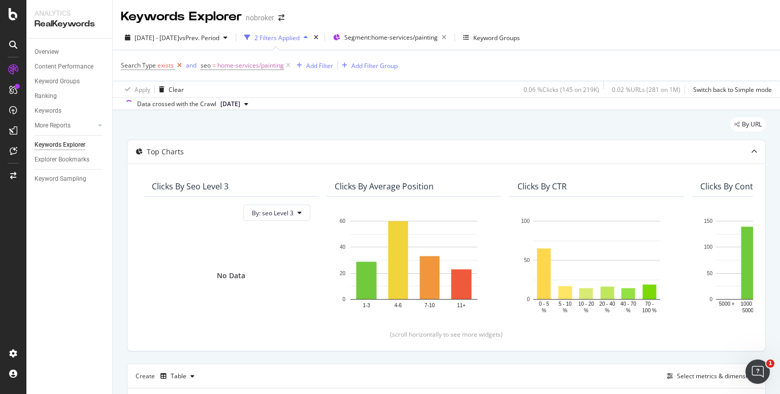
click at [179, 63] on icon at bounding box center [179, 65] width 9 height 10
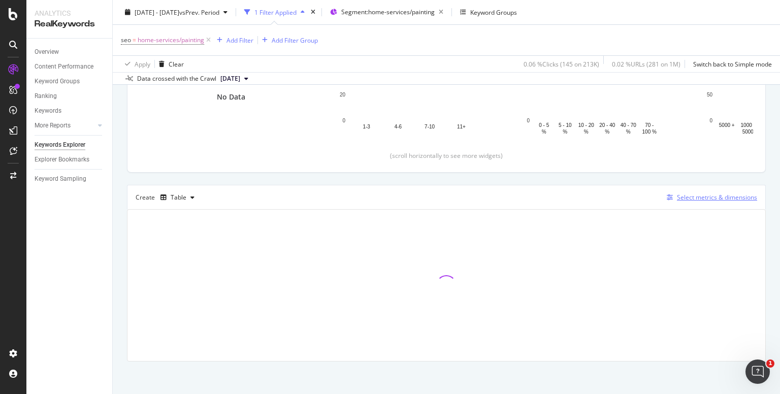
scroll to position [180, 0]
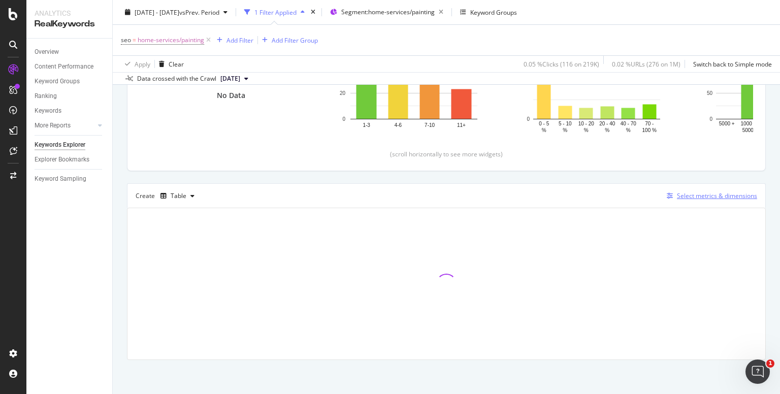
click at [689, 199] on div "Select metrics & dimensions" at bounding box center [717, 196] width 80 height 9
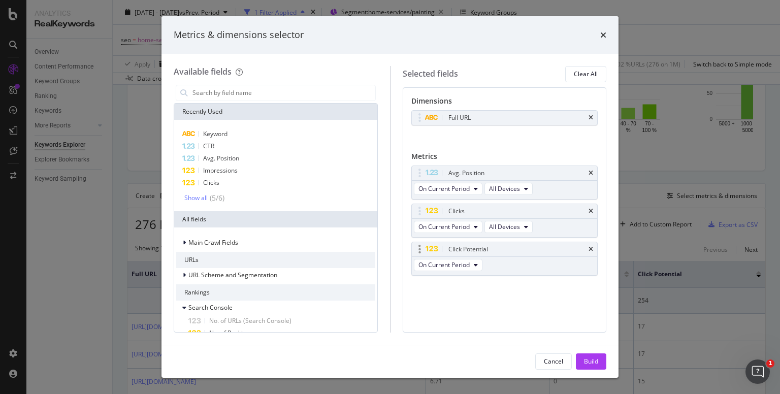
click at [594, 250] on div "Click Potential" at bounding box center [505, 249] width 186 height 14
click at [592, 250] on icon "times" at bounding box center [591, 249] width 5 height 6
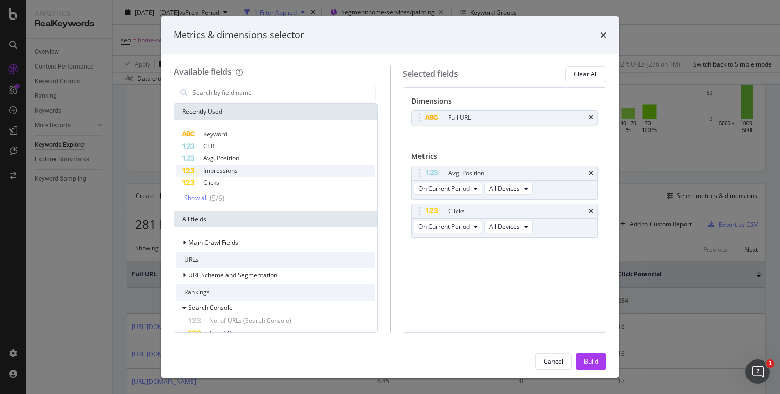
click at [215, 169] on span "Impressions" at bounding box center [220, 170] width 35 height 9
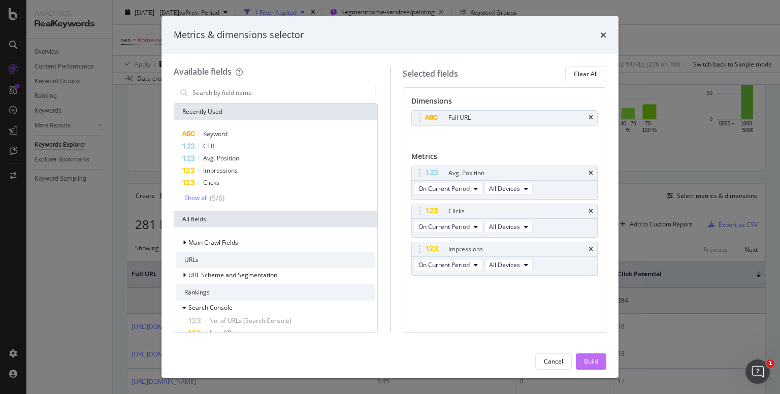
click at [589, 361] on div "Build" at bounding box center [591, 361] width 14 height 9
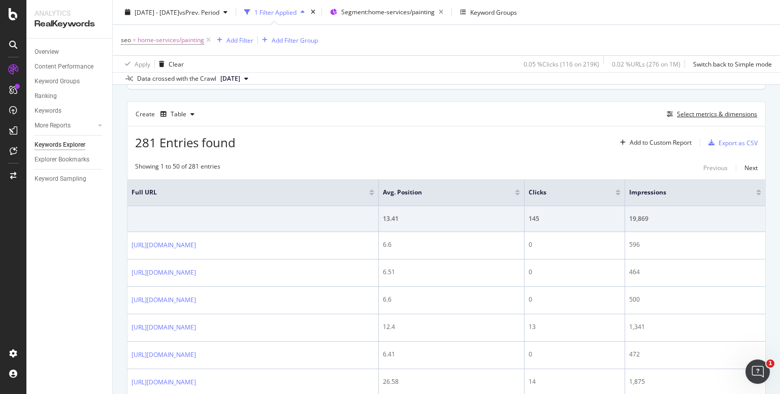
scroll to position [266, 0]
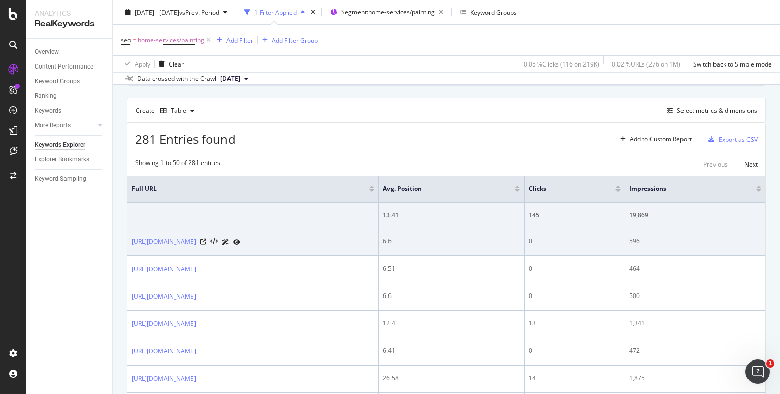
click at [506, 237] on div "6.6" at bounding box center [451, 241] width 137 height 9
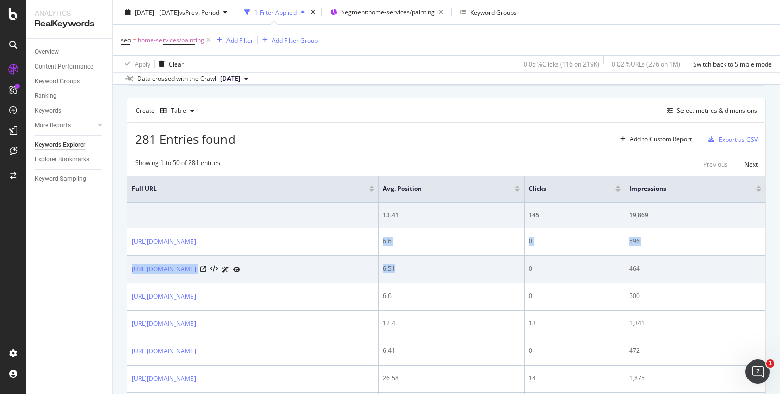
drag, startPoint x: 506, startPoint y: 237, endPoint x: 519, endPoint y: 270, distance: 34.7
click at [519, 270] on div "6.51" at bounding box center [451, 268] width 137 height 9
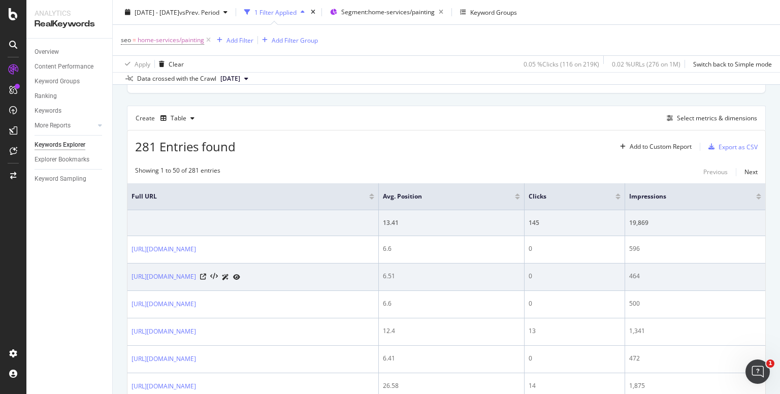
scroll to position [254, 0]
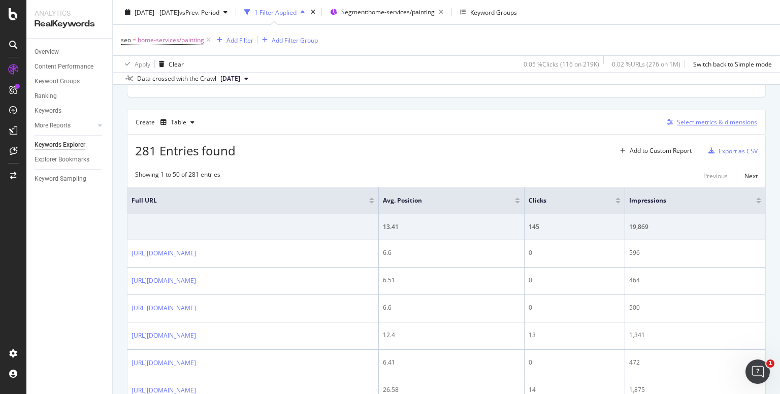
click at [693, 123] on div "Select metrics & dimensions" at bounding box center [717, 122] width 80 height 9
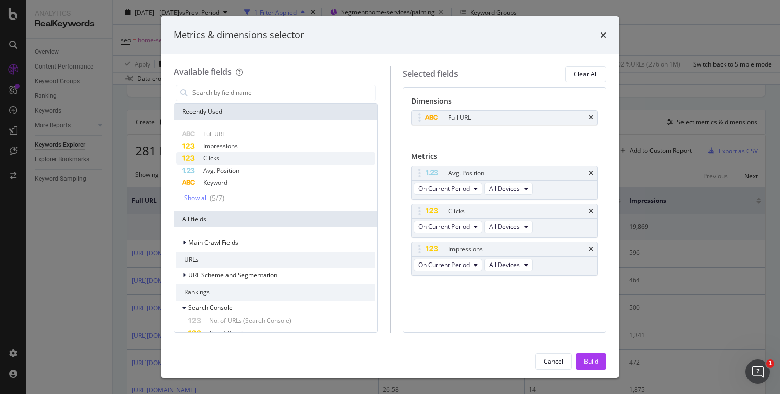
click at [297, 155] on div "Clicks" at bounding box center [275, 158] width 199 height 12
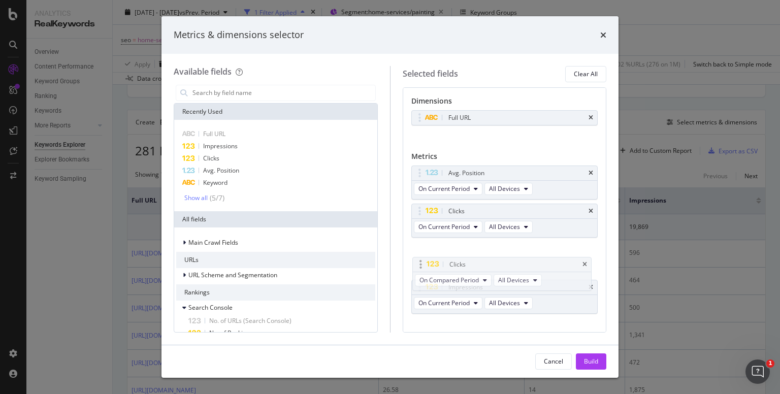
drag, startPoint x: 482, startPoint y: 282, endPoint x: 484, endPoint y: 260, distance: 22.4
click at [484, 260] on body "Analytics RealKeywords Overview Content Performance Keyword Groups Ranking Keyw…" at bounding box center [390, 197] width 780 height 394
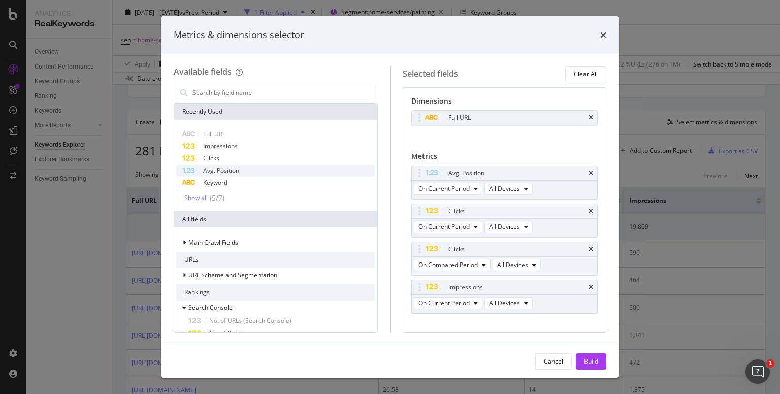
click at [306, 175] on div "Avg. Position" at bounding box center [275, 171] width 199 height 12
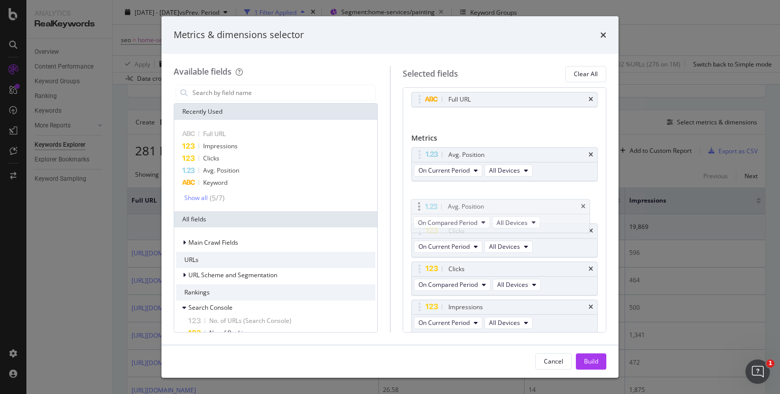
drag, startPoint x: 476, startPoint y: 307, endPoint x: 476, endPoint y: 208, distance: 99.1
click at [476, 208] on body "Analytics RealKeywords Overview Content Performance Keyword Groups Ranking Keyw…" at bounding box center [390, 197] width 780 height 394
click at [585, 301] on div "Impressions" at bounding box center [505, 307] width 186 height 14
click at [589, 305] on icon "times" at bounding box center [591, 307] width 5 height 6
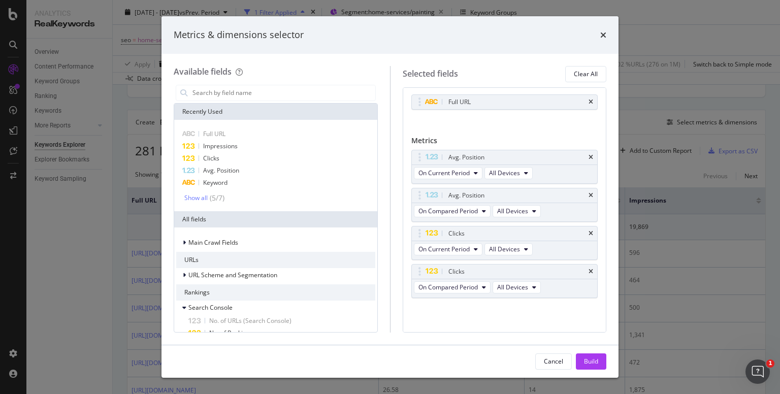
scroll to position [14, 0]
click at [588, 353] on div "Cancel Build" at bounding box center [390, 361] width 457 height 33
click at [589, 356] on div "Build" at bounding box center [591, 361] width 14 height 15
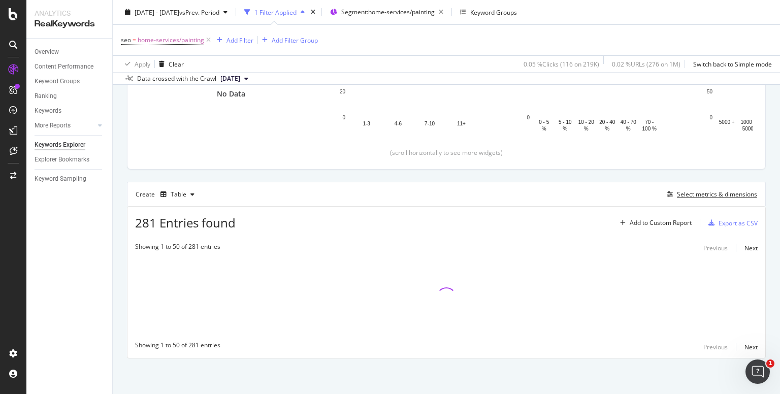
scroll to position [181, 0]
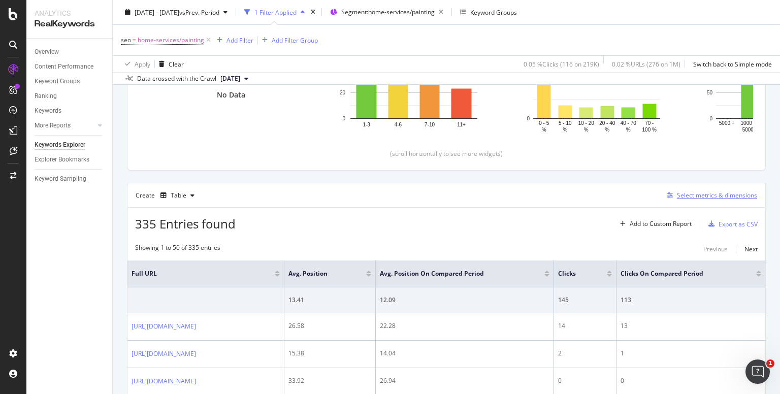
click at [685, 198] on div "Select metrics & dimensions" at bounding box center [717, 195] width 80 height 9
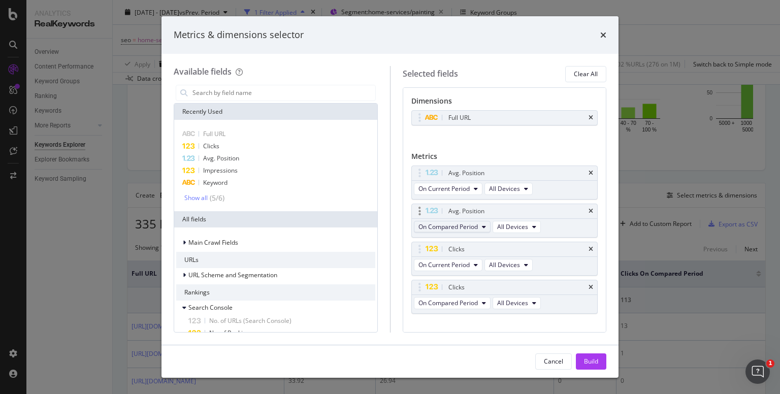
click at [465, 226] on span "On Compared Period" at bounding box center [448, 226] width 59 height 9
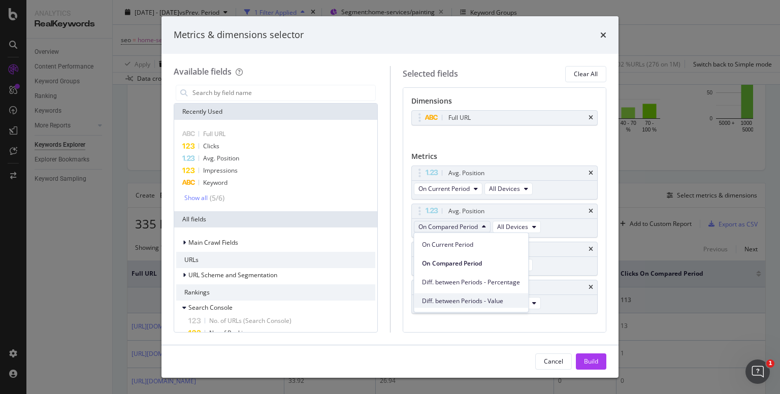
click at [459, 297] on span "Diff. between Periods - Value" at bounding box center [471, 300] width 98 height 9
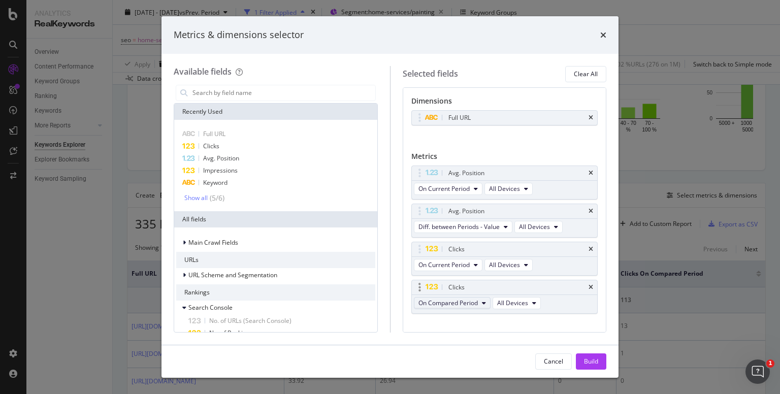
click at [457, 302] on span "On Compared Period" at bounding box center [448, 303] width 59 height 9
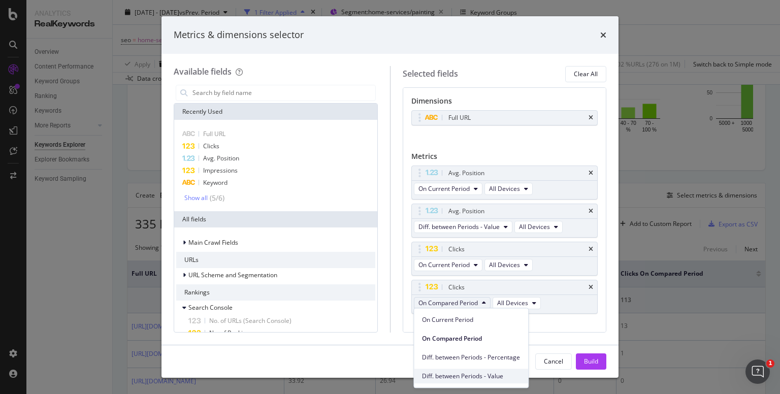
click at [460, 369] on div "Diff. between Periods - Value" at bounding box center [471, 376] width 114 height 15
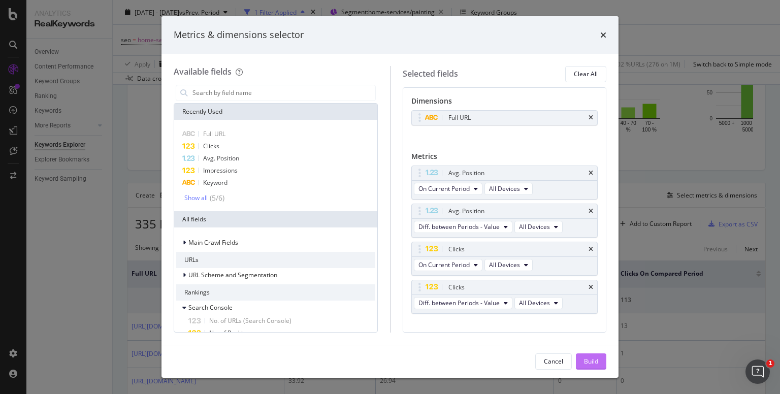
click at [584, 361] on div "Build" at bounding box center [591, 361] width 14 height 9
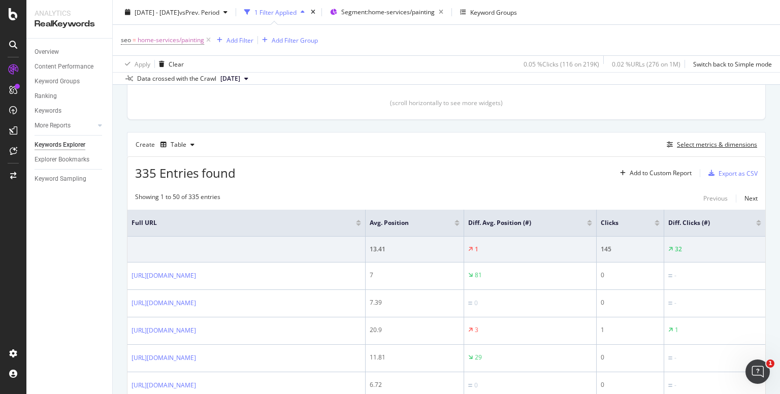
scroll to position [231, 0]
click at [660, 224] on div at bounding box center [657, 225] width 5 height 3
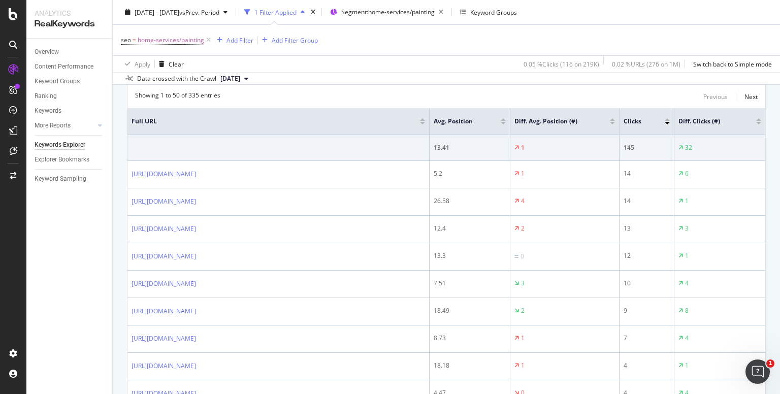
scroll to position [331, 0]
click at [756, 124] on div at bounding box center [758, 125] width 5 height 3
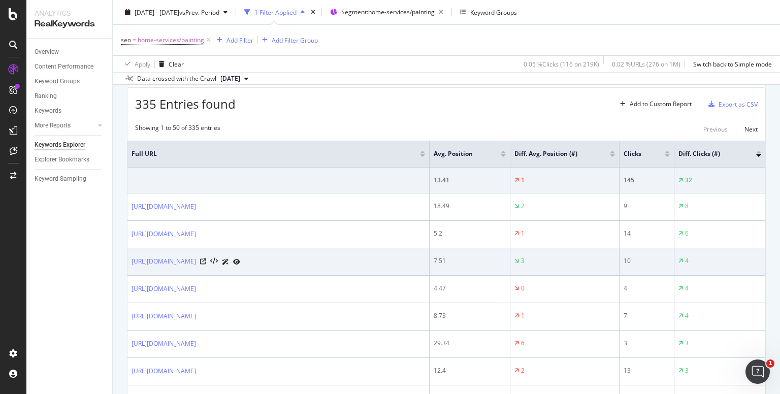
scroll to position [300, 0]
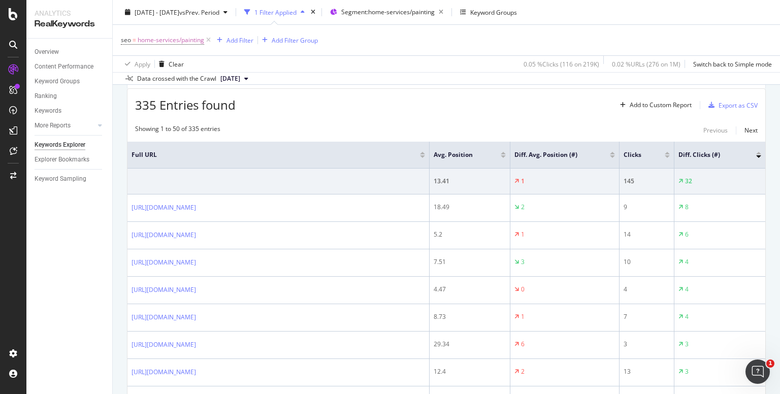
click at [756, 153] on div at bounding box center [758, 155] width 5 height 6
click at [756, 152] on div at bounding box center [758, 153] width 5 height 3
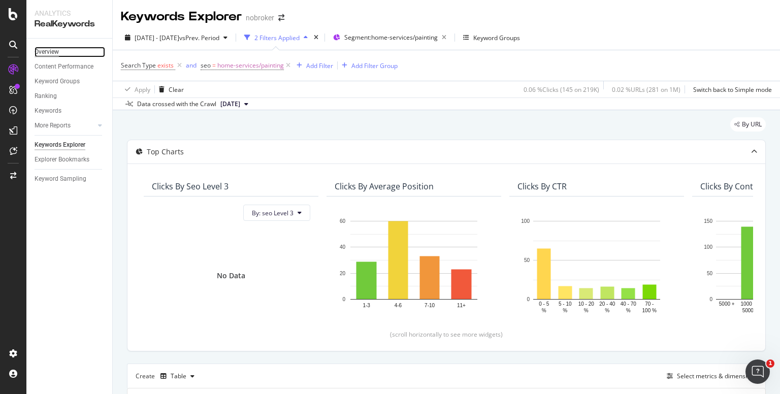
click at [55, 55] on div "Overview" at bounding box center [47, 52] width 24 height 11
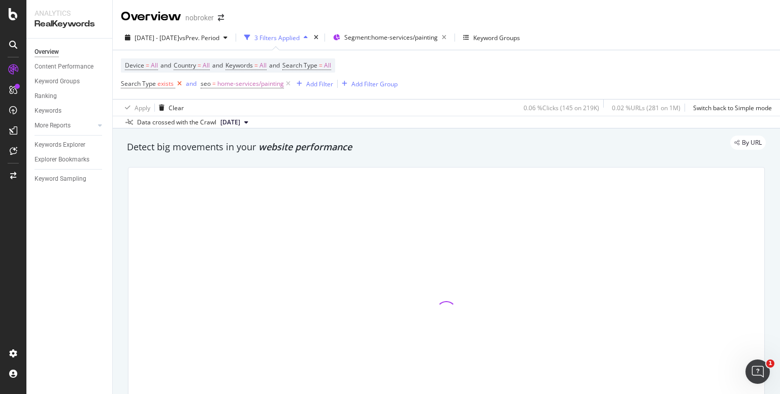
click at [181, 88] on icon at bounding box center [179, 84] width 9 height 10
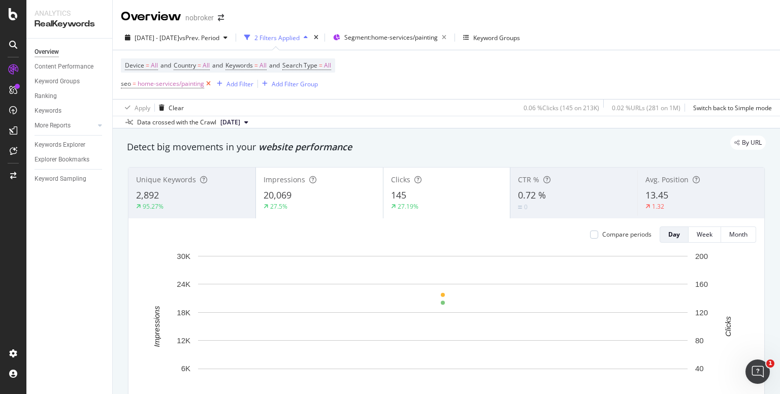
click at [209, 85] on icon at bounding box center [208, 84] width 9 height 10
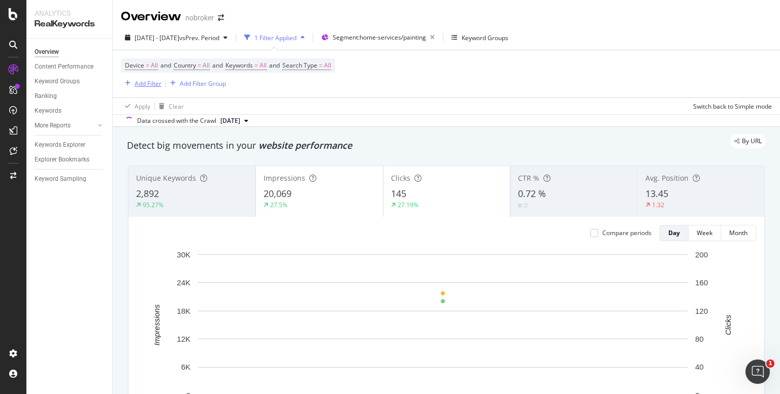
click at [151, 84] on div "Add Filter" at bounding box center [148, 83] width 27 height 9
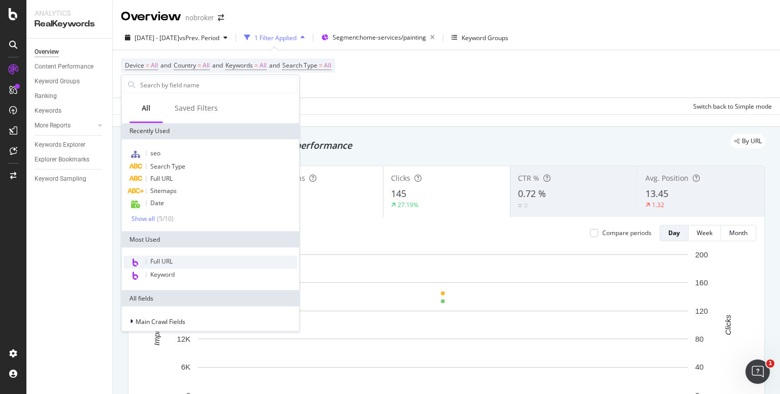
click at [180, 262] on div "Full URL" at bounding box center [210, 262] width 174 height 13
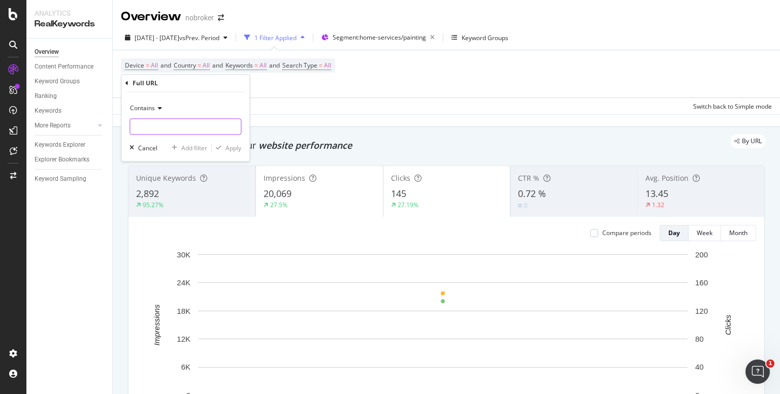
click at [175, 132] on input "text" at bounding box center [185, 127] width 111 height 16
click at [136, 126] on input "waterproofing-solutions" at bounding box center [178, 127] width 96 height 16
click at [133, 127] on input "/waterproofing-solutions" at bounding box center [178, 127] width 96 height 16
click at [133, 127] on input "painting-serrvices/waterproofing-solutions" at bounding box center [178, 127] width 96 height 16
type input "/painting-serrvices/waterproofing-solutions"
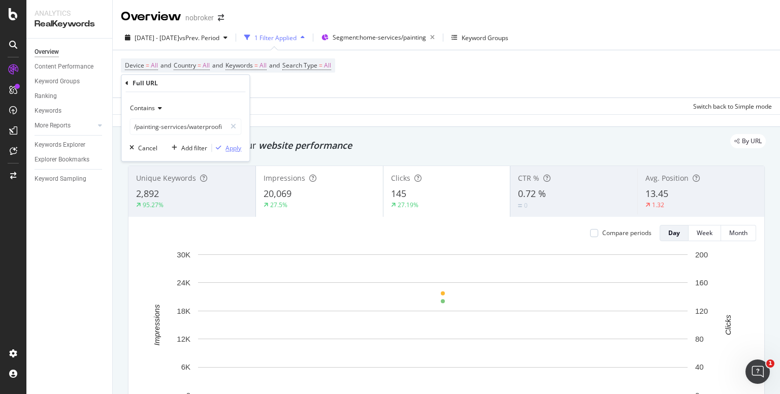
click at [234, 147] on div "Apply" at bounding box center [234, 148] width 16 height 9
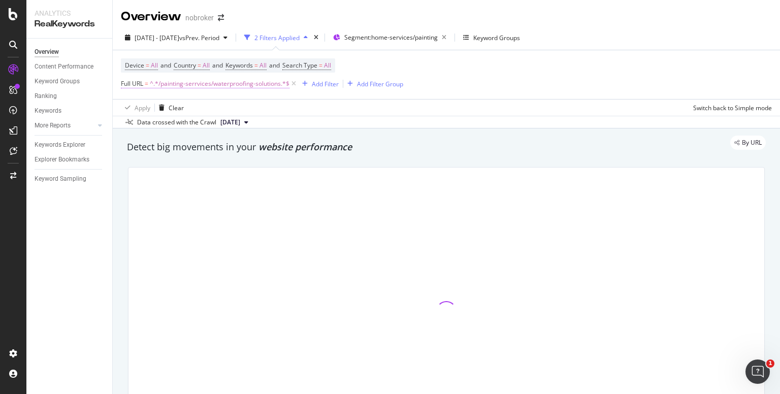
click at [241, 86] on span "^.*/painting-serrvices/waterproofing-solutions.*$" at bounding box center [220, 84] width 140 height 14
click at [450, 105] on div "Apply Clear Switch back to Simple mode" at bounding box center [446, 107] width 667 height 17
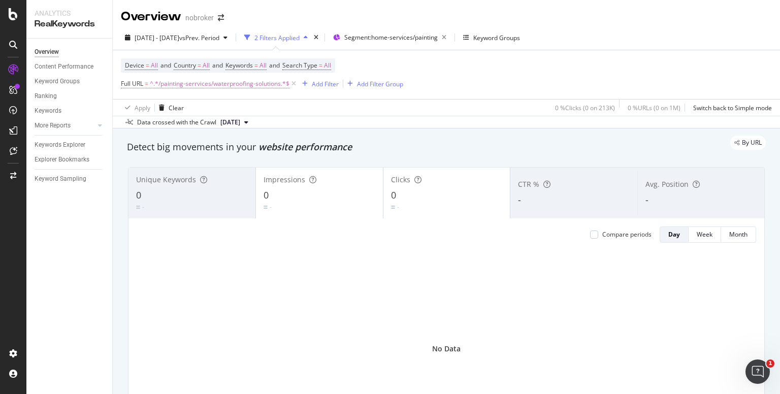
click at [235, 84] on span "^.*/painting-serrvices/waterproofing-solutions.*$" at bounding box center [220, 84] width 140 height 14
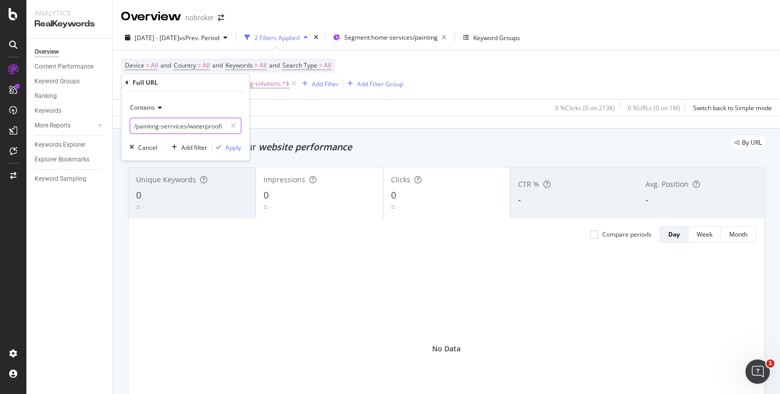
click at [190, 129] on input "/painting-serrvices/waterproofing-solutions" at bounding box center [178, 126] width 96 height 16
drag, startPoint x: 189, startPoint y: 126, endPoint x: 71, endPoint y: 126, distance: 117.9
click at [71, 126] on body "Analytics RealKeywords Overview Content Performance Keyword Groups Ranking Keyw…" at bounding box center [390, 197] width 780 height 394
type input "waterproofing-solutions"
click at [232, 148] on div "Apply" at bounding box center [234, 147] width 16 height 9
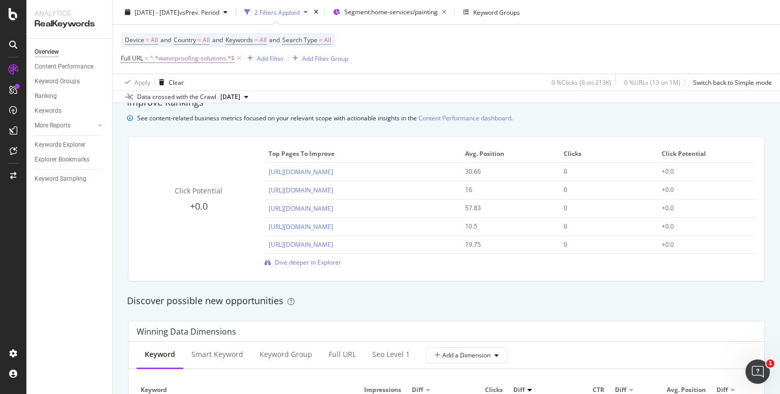
scroll to position [701, 0]
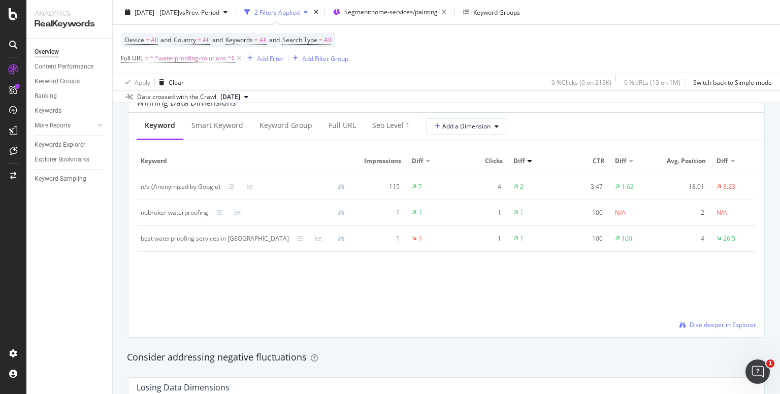
scroll to position [932, 0]
click at [160, 234] on div "best waterproofing services in [GEOGRAPHIC_DATA]" at bounding box center [215, 236] width 148 height 9
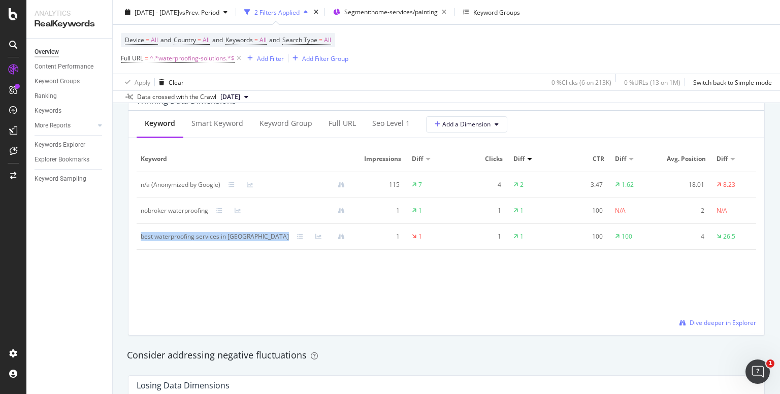
click at [160, 234] on div "best waterproofing services in [GEOGRAPHIC_DATA]" at bounding box center [215, 236] width 148 height 9
copy div "best waterproofing services in [GEOGRAPHIC_DATA]"
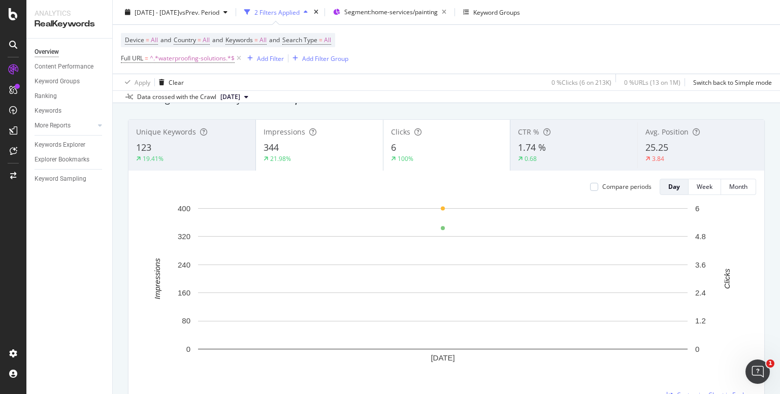
scroll to position [0, 0]
